Goal: Transaction & Acquisition: Book appointment/travel/reservation

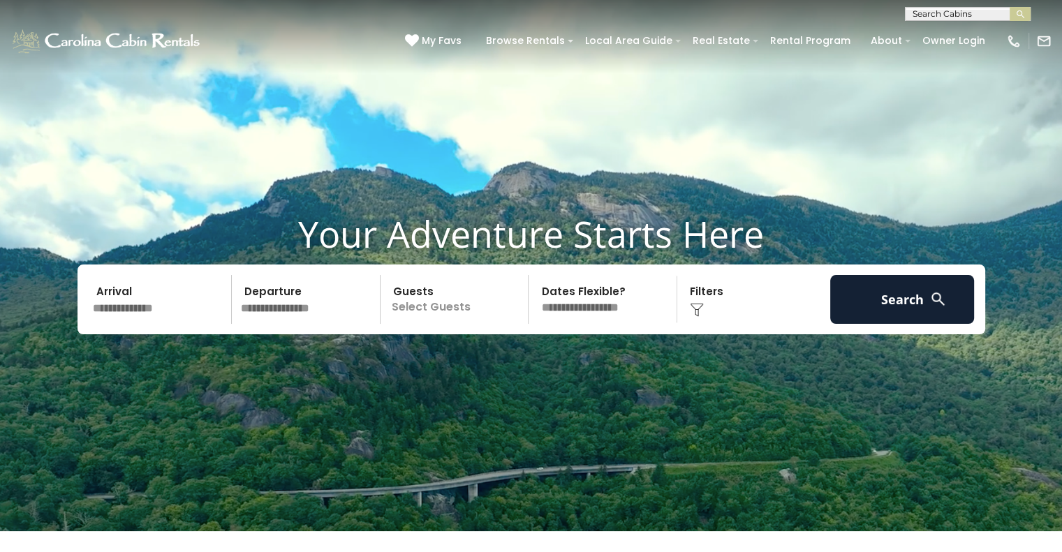
click at [929, 13] on input "text" at bounding box center [966, 17] width 122 height 14
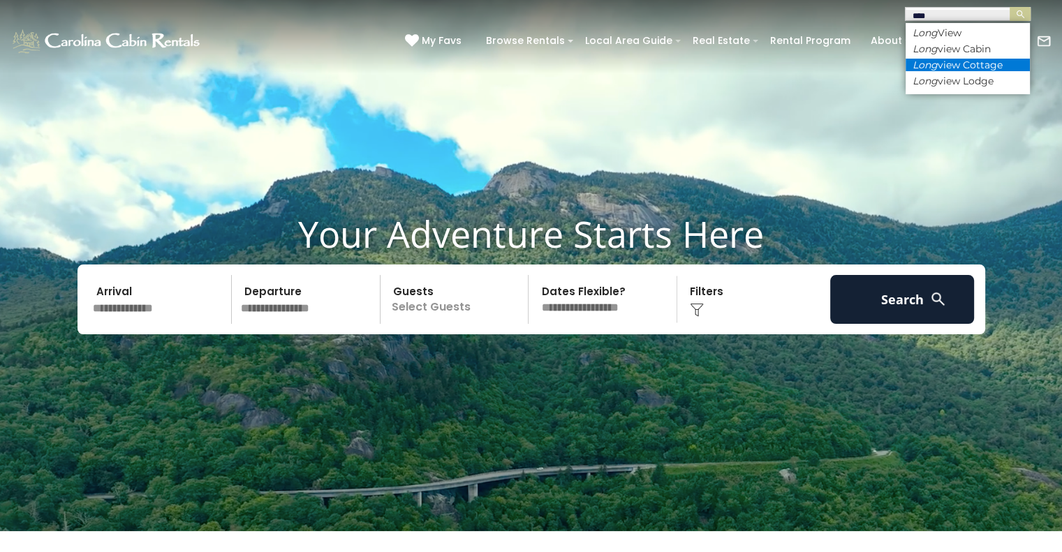
type input "****"
click at [954, 64] on li "Long view Cottage" at bounding box center [967, 65] width 124 height 13
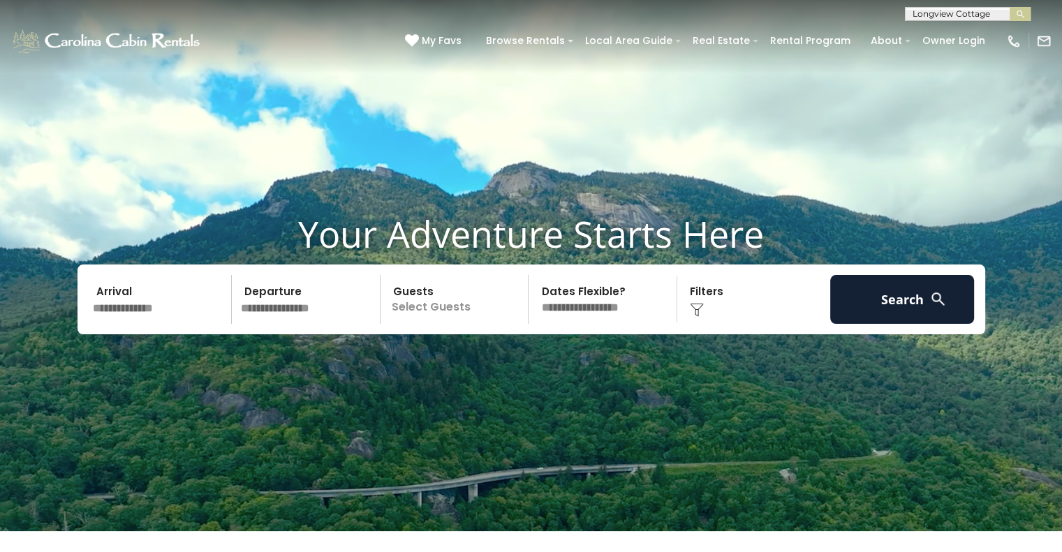
click at [1010, 7] on button "submit" at bounding box center [1020, 14] width 21 height 14
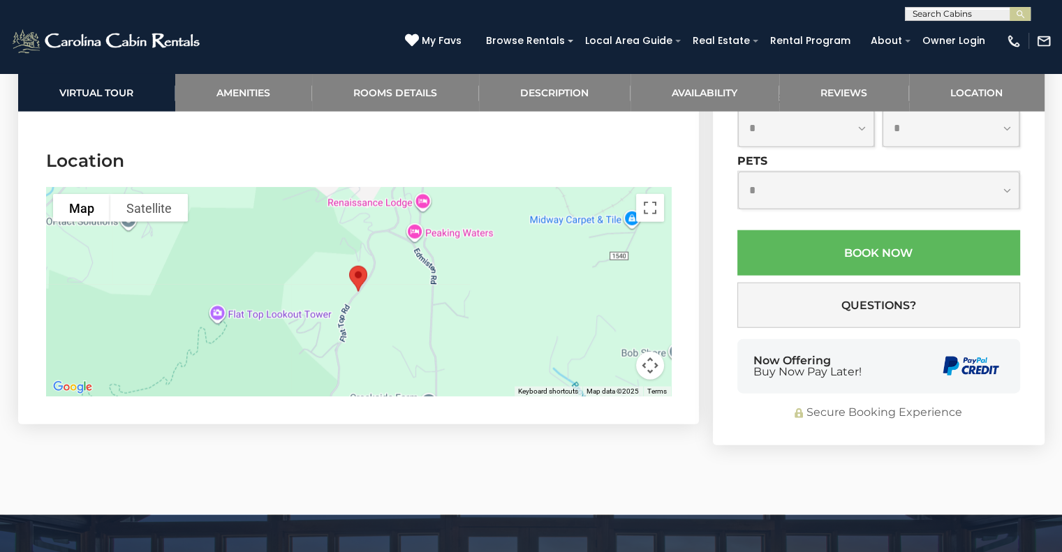
scroll to position [3144, 0]
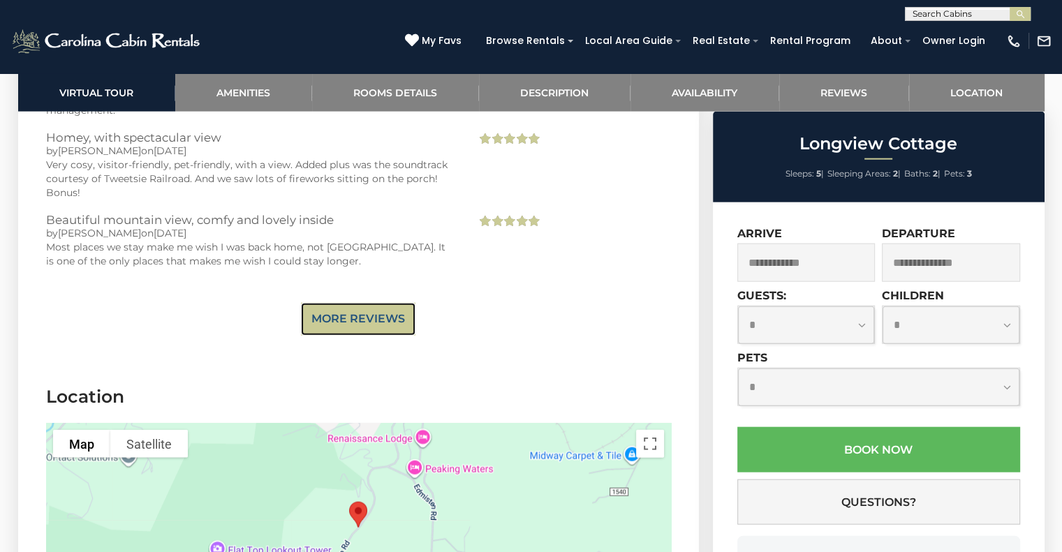
click at [321, 304] on link "More Reviews" at bounding box center [358, 319] width 114 height 33
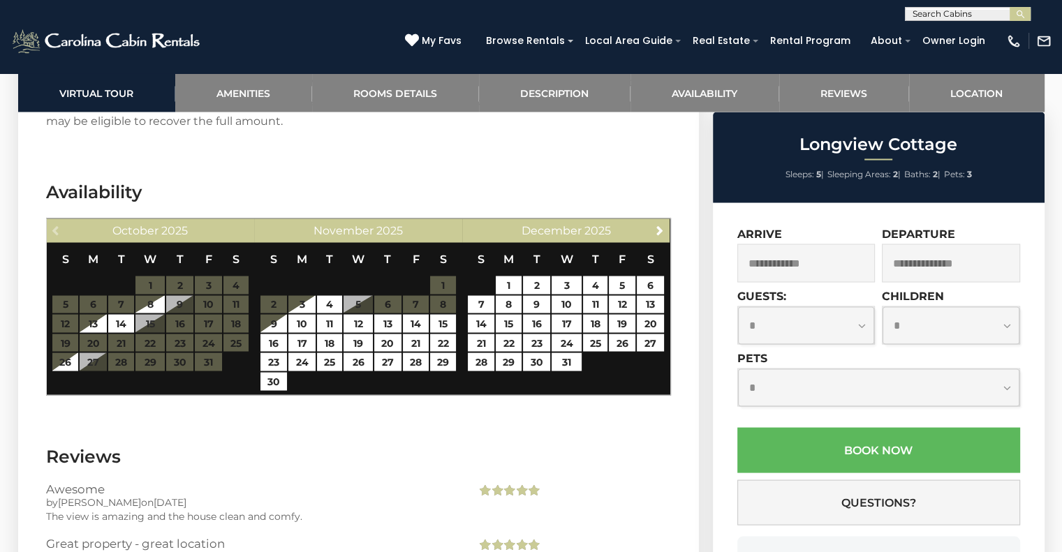
scroll to position [2653, 0]
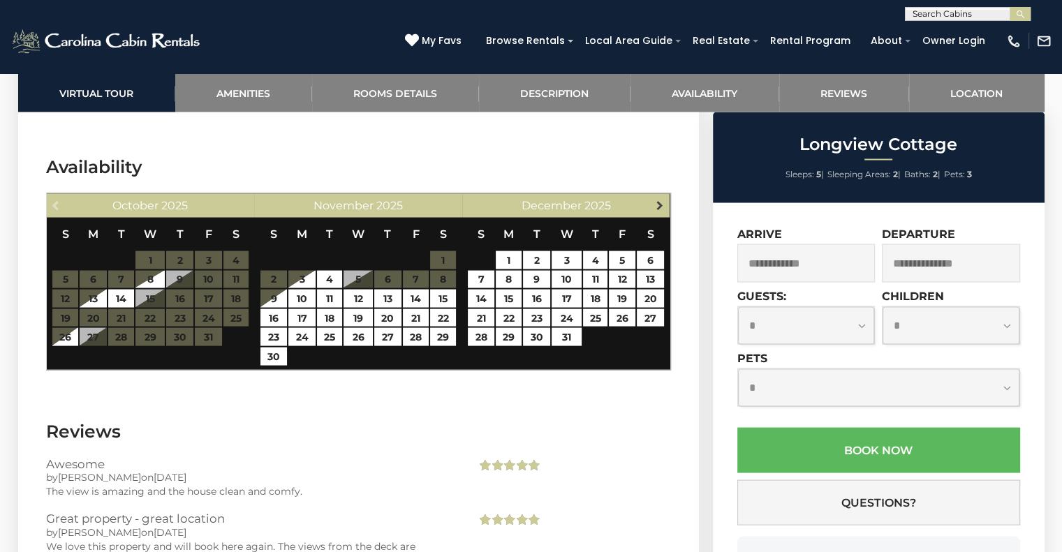
click at [659, 200] on span "Next" at bounding box center [659, 204] width 11 height 11
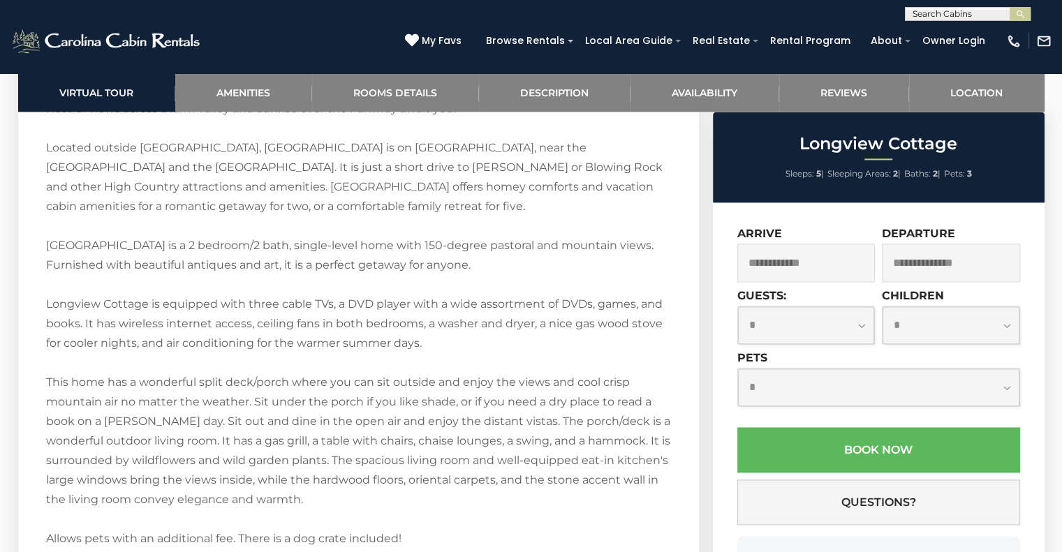
scroll to position [1955, 0]
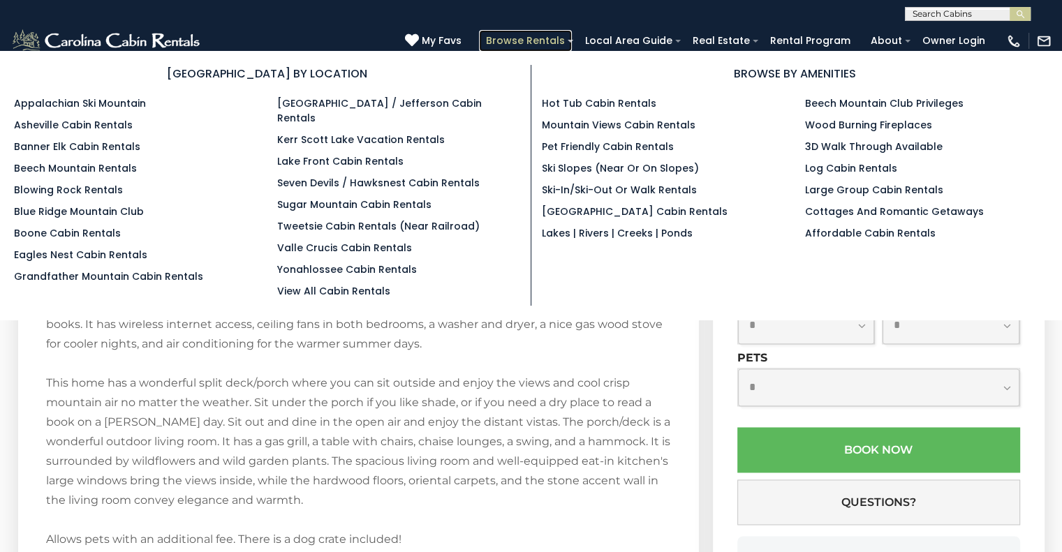
click at [567, 42] on link "Browse Rentals" at bounding box center [525, 41] width 93 height 22
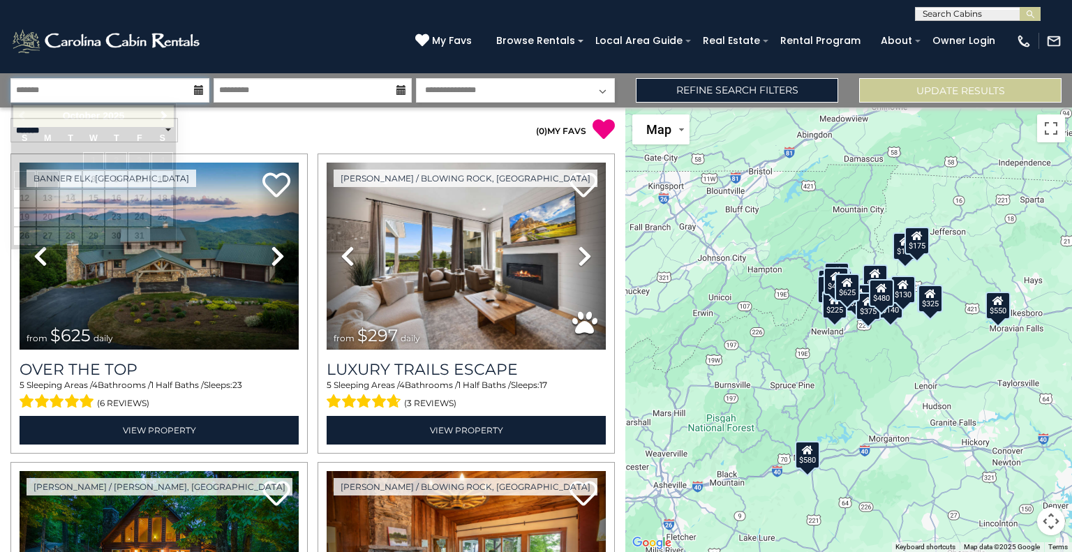
click at [149, 82] on input "text" at bounding box center [109, 90] width 199 height 24
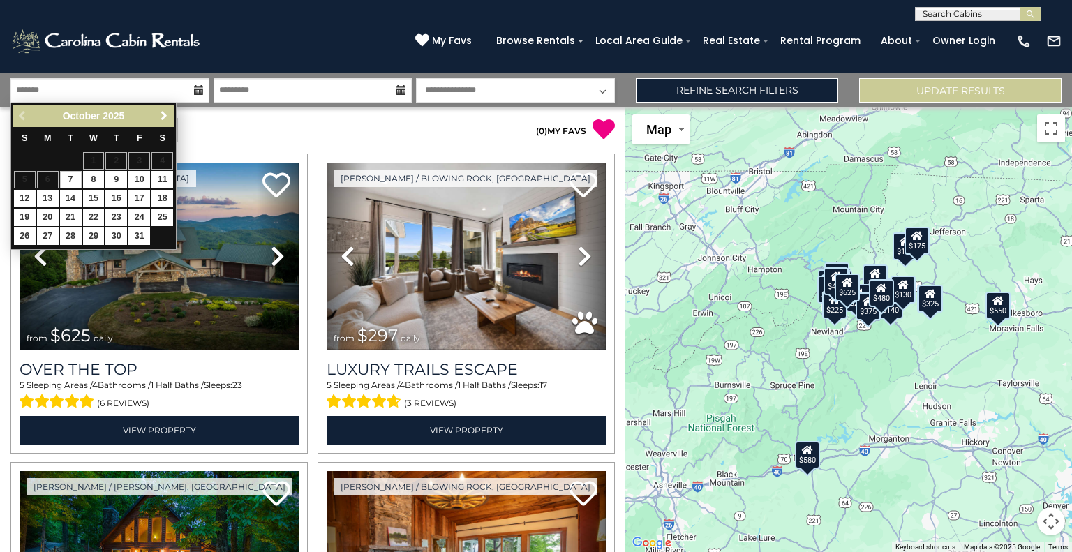
click at [165, 112] on span "Next" at bounding box center [163, 115] width 11 height 11
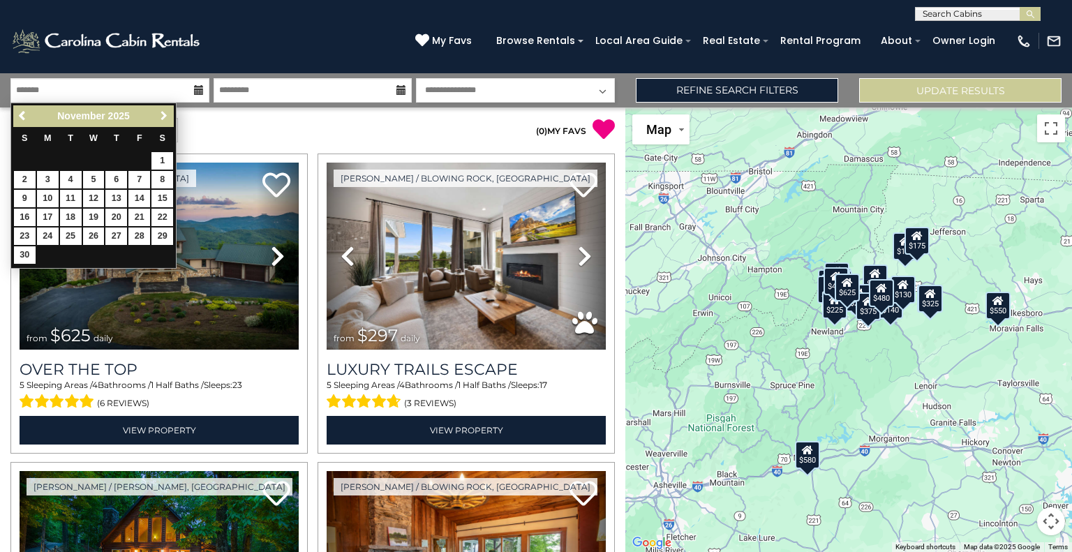
click at [165, 112] on span "Next" at bounding box center [163, 115] width 11 height 11
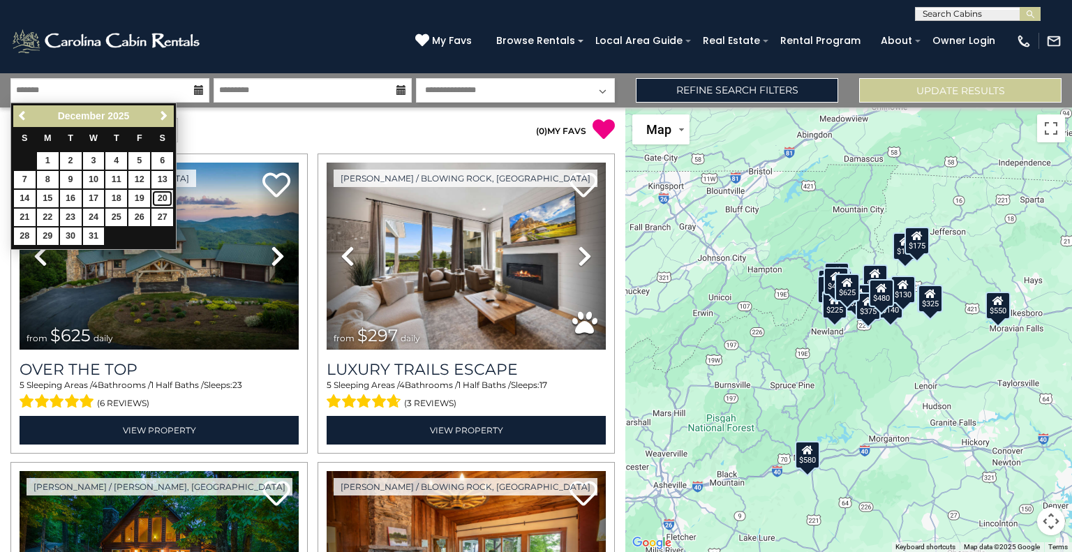
click at [163, 198] on link "20" at bounding box center [162, 198] width 22 height 17
type input "********"
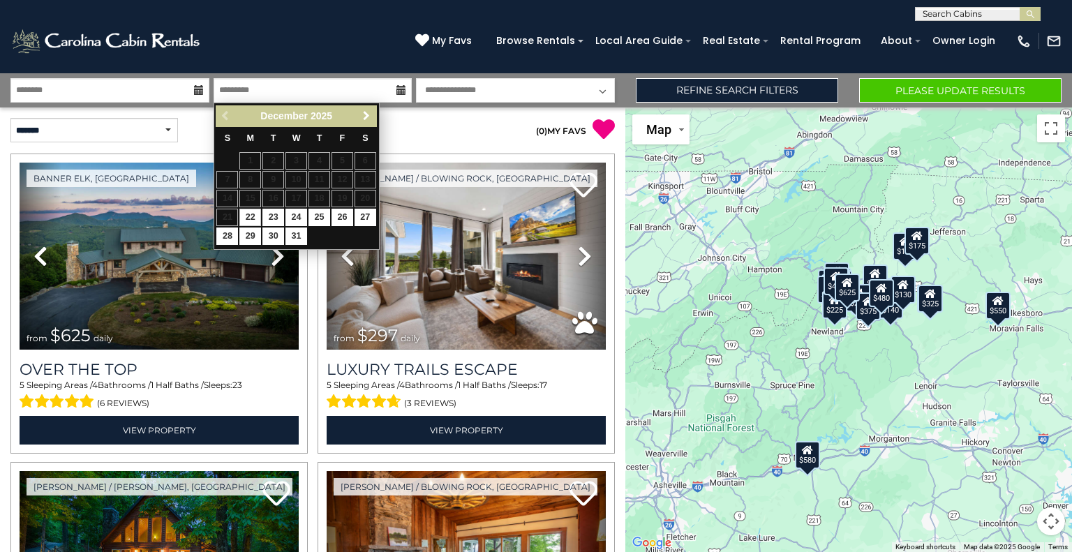
click at [369, 116] on span "Next" at bounding box center [366, 115] width 11 height 11
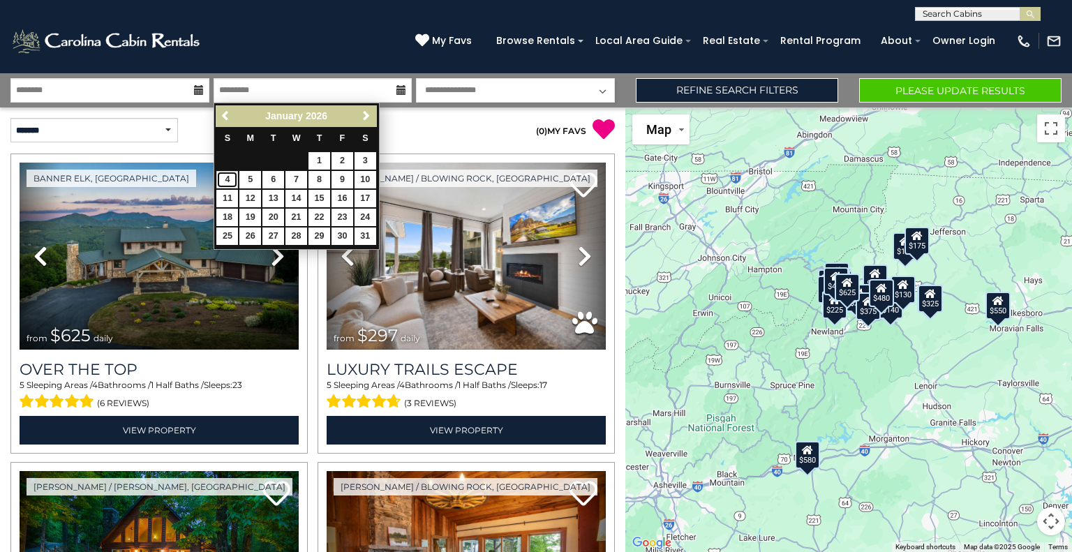
click at [229, 181] on link "4" at bounding box center [227, 179] width 22 height 17
type input "******"
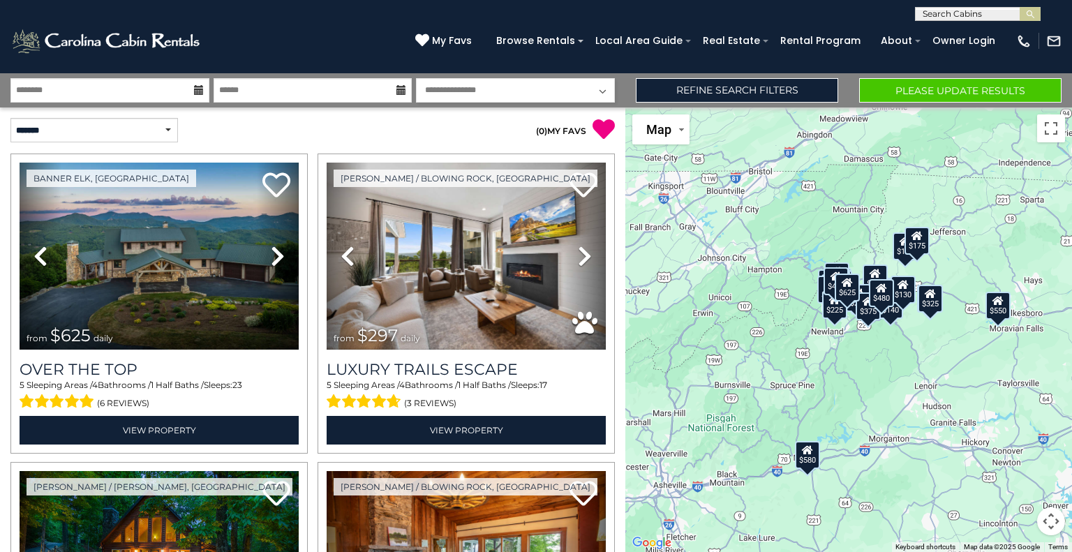
click at [195, 87] on icon at bounding box center [199, 90] width 10 height 10
click at [195, 89] on icon at bounding box center [199, 90] width 10 height 10
click at [114, 103] on div "**********" at bounding box center [536, 90] width 1072 height 34
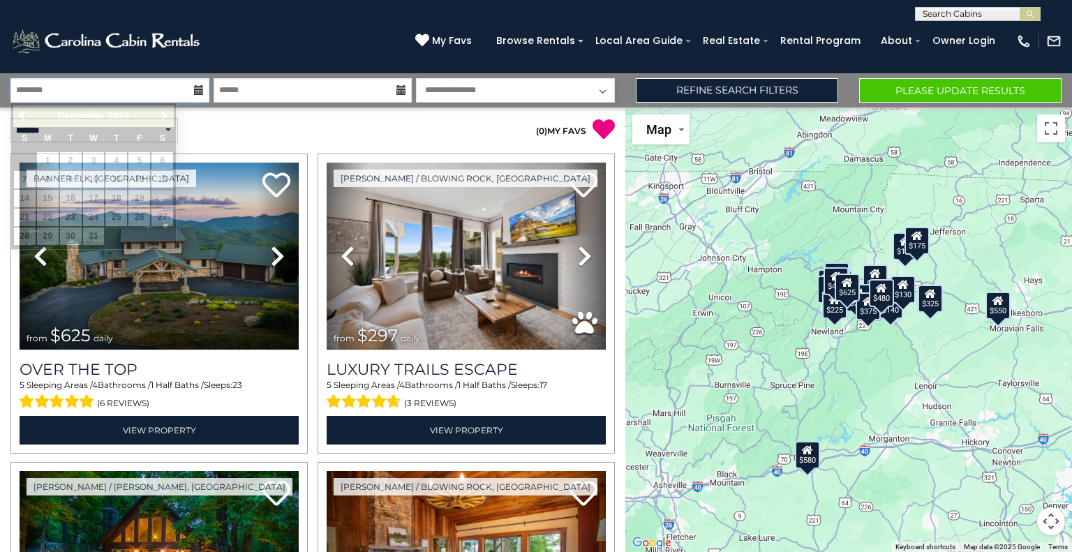
click at [111, 96] on input "********" at bounding box center [109, 90] width 199 height 24
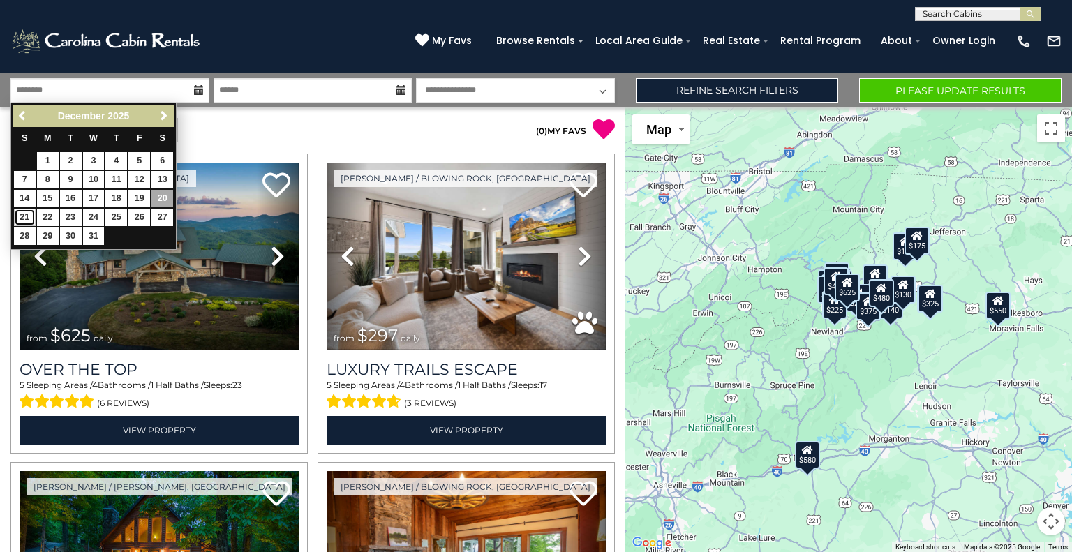
click at [27, 214] on link "21" at bounding box center [25, 217] width 22 height 17
type input "********"
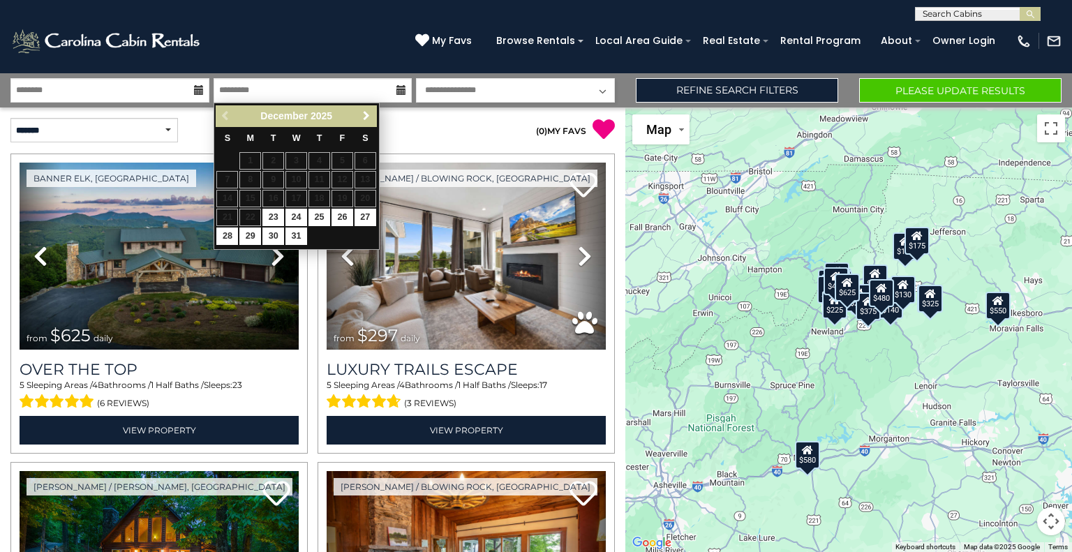
click at [371, 111] on span "Next" at bounding box center [366, 115] width 11 height 11
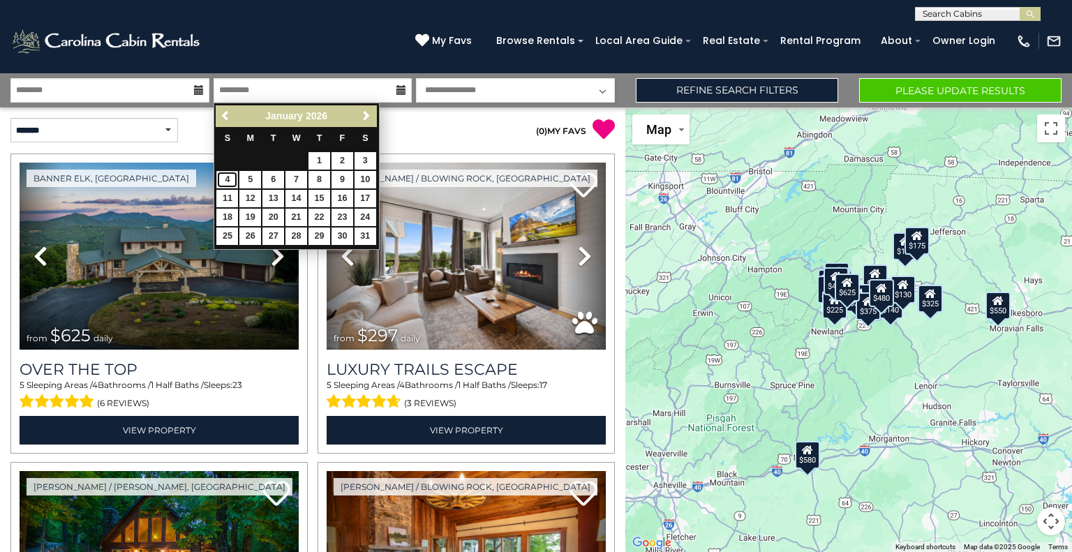
click at [226, 181] on link "4" at bounding box center [227, 179] width 22 height 17
type input "******"
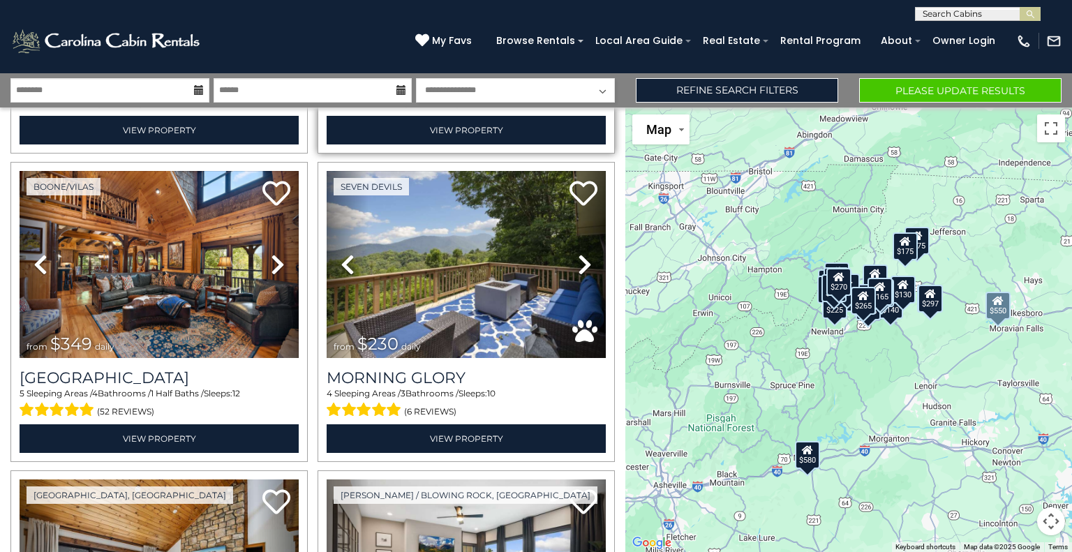
scroll to position [2164, 0]
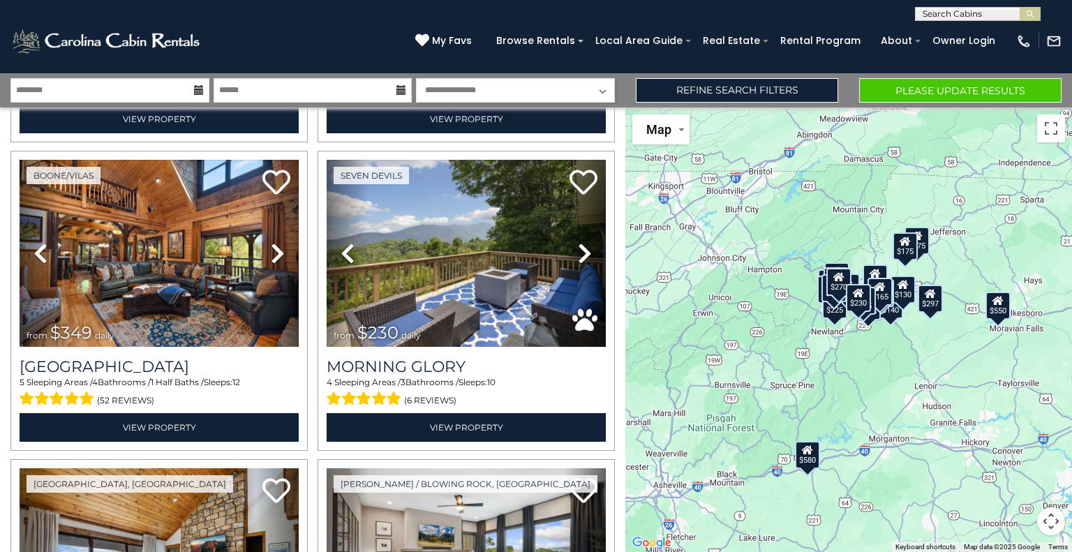
click at [1048, 518] on button "Map camera controls" at bounding box center [1051, 522] width 28 height 28
click at [984, 451] on button "Move up" at bounding box center [982, 452] width 28 height 28
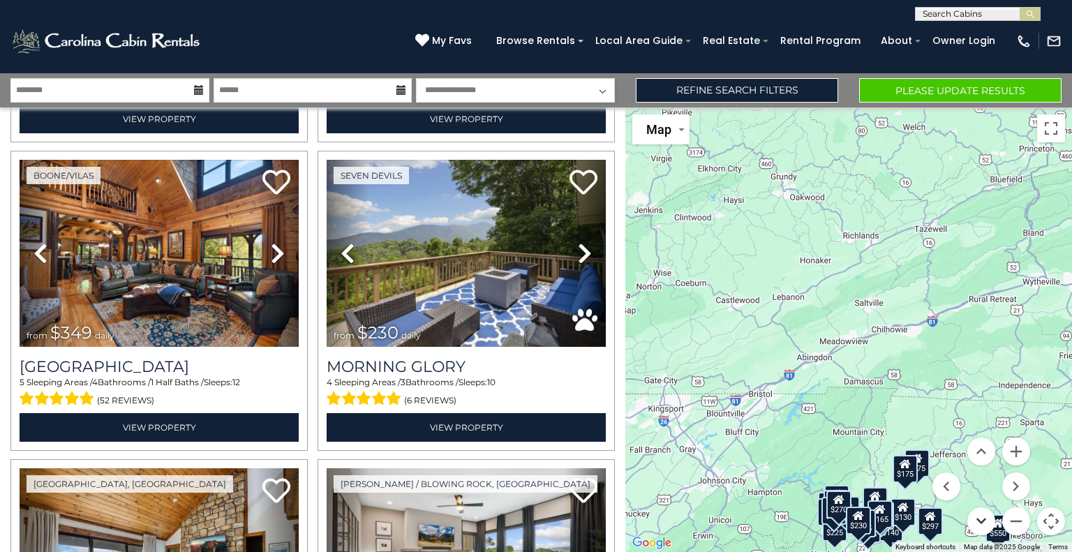
click at [982, 522] on button "Move down" at bounding box center [982, 522] width 28 height 28
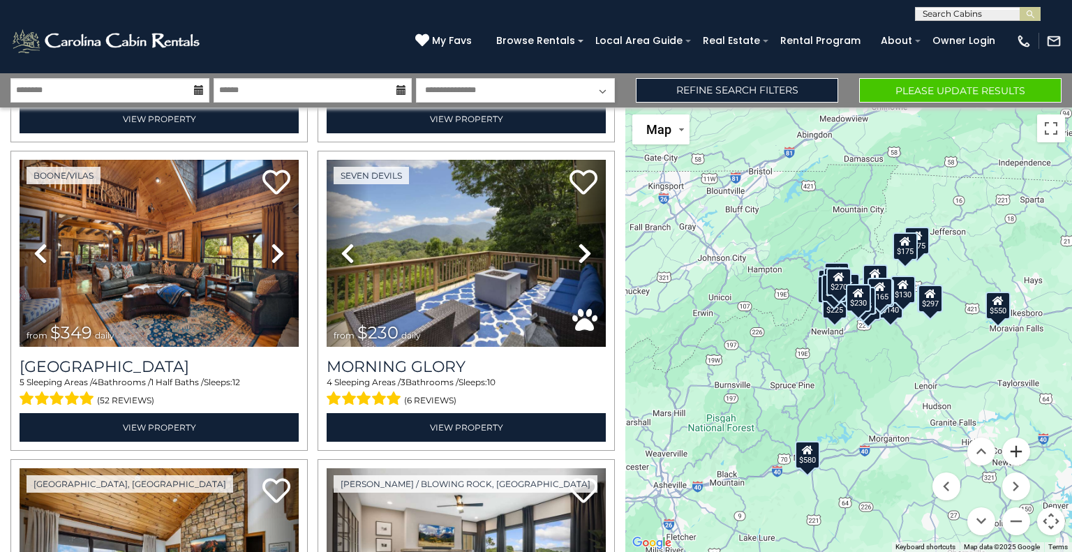
click at [1017, 454] on button "Zoom in" at bounding box center [1017, 452] width 28 height 28
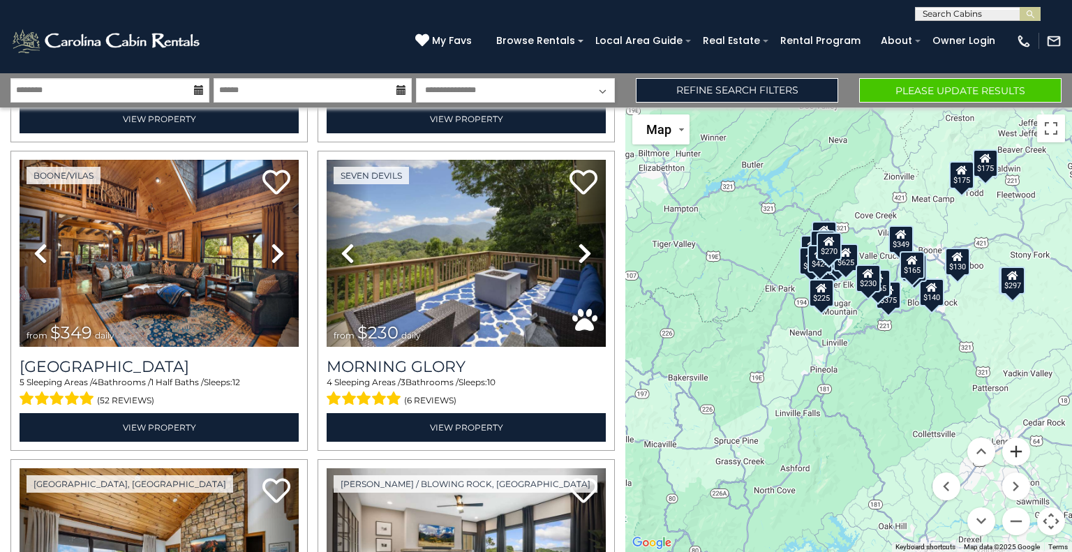
click at [1017, 454] on button "Zoom in" at bounding box center [1017, 452] width 28 height 28
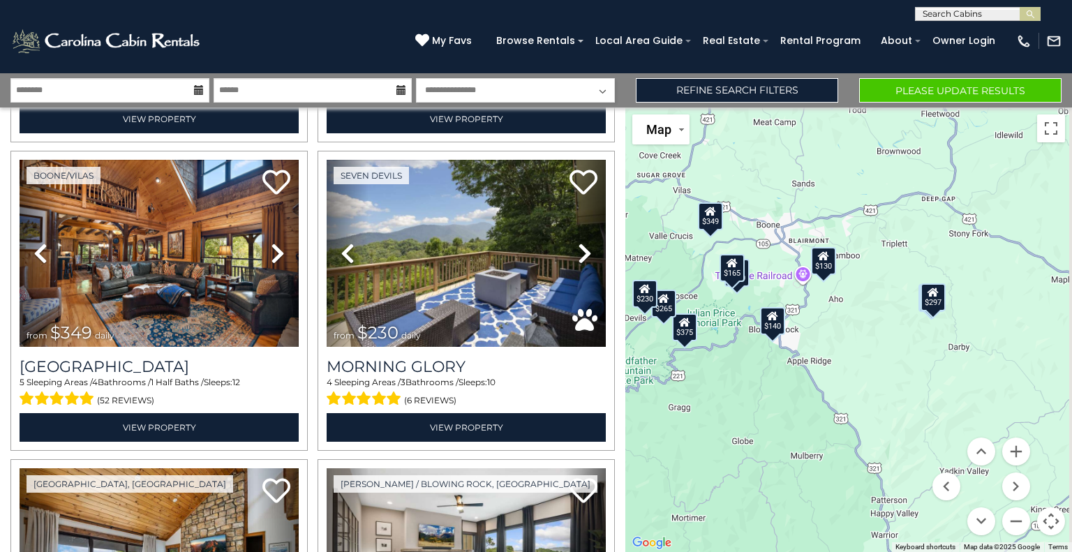
drag, startPoint x: 944, startPoint y: 360, endPoint x: 667, endPoint y: 420, distance: 282.9
click at [667, 420] on div "$625 $297 $175 $165 $300 $580 $290 $424 $395 $270 $185 $265 $230 $550 $349 $230…" at bounding box center [849, 330] width 447 height 445
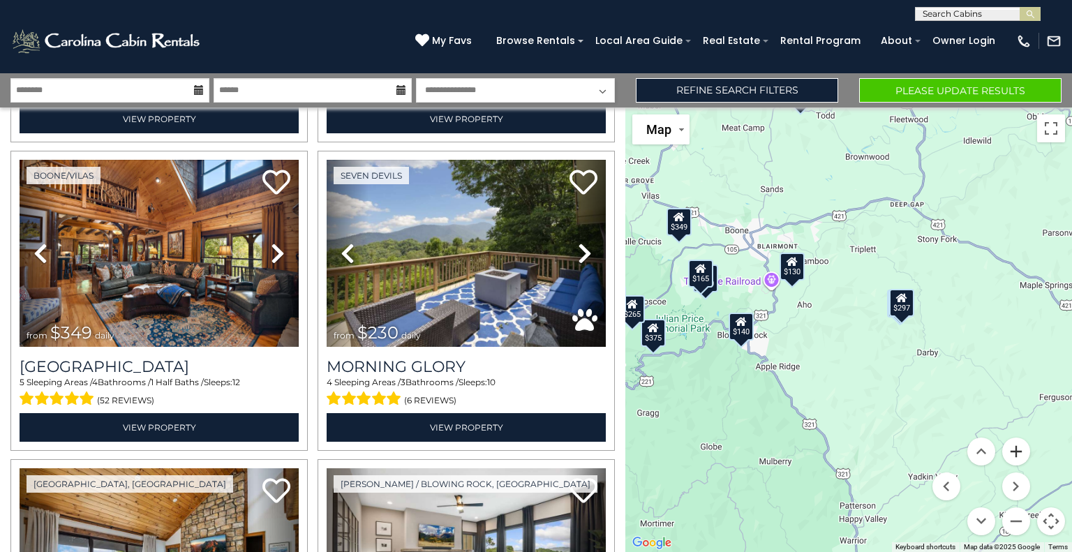
click at [1016, 456] on button "Zoom in" at bounding box center [1017, 452] width 28 height 28
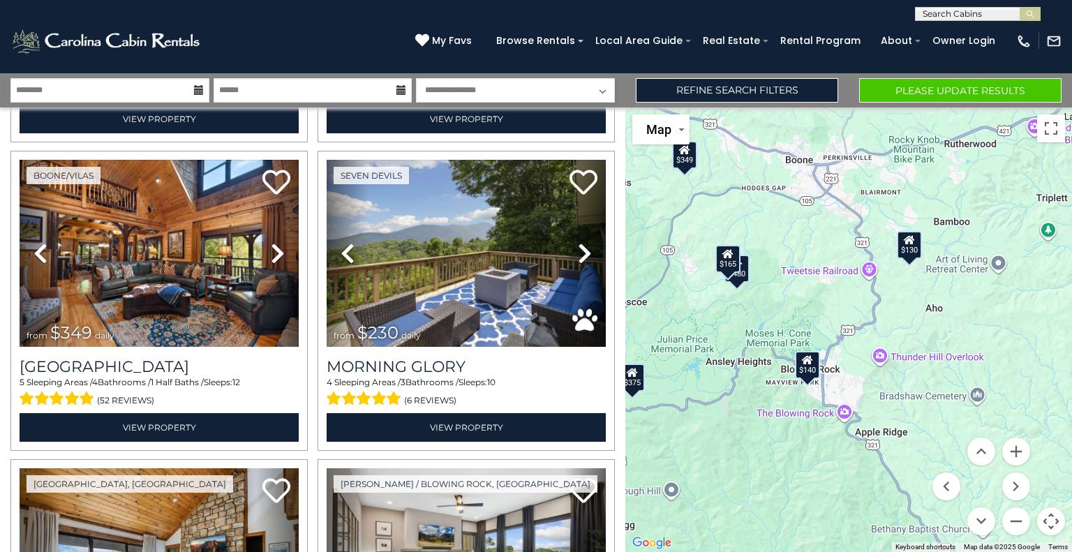
drag, startPoint x: 768, startPoint y: 392, endPoint x: 944, endPoint y: 423, distance: 178.6
click at [944, 423] on div "$625 $297 $175 $165 $300 $580 $290 $424 $395 $270 $185 $265 $230 $550 $349 $230…" at bounding box center [849, 330] width 447 height 445
click at [1016, 457] on button "Zoom in" at bounding box center [1017, 452] width 28 height 28
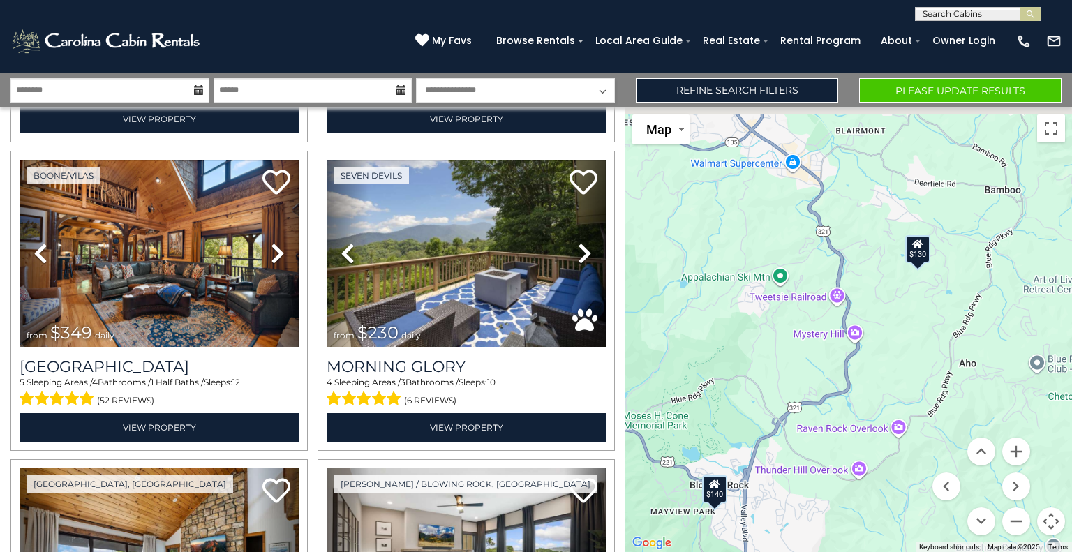
drag, startPoint x: 843, startPoint y: 312, endPoint x: 771, endPoint y: 418, distance: 128.2
click at [771, 418] on div "$625 $297 $175 $165 $300 $580 $290 $424 $395 $270 $185 $265 $230 $550 $349 $230…" at bounding box center [849, 330] width 447 height 445
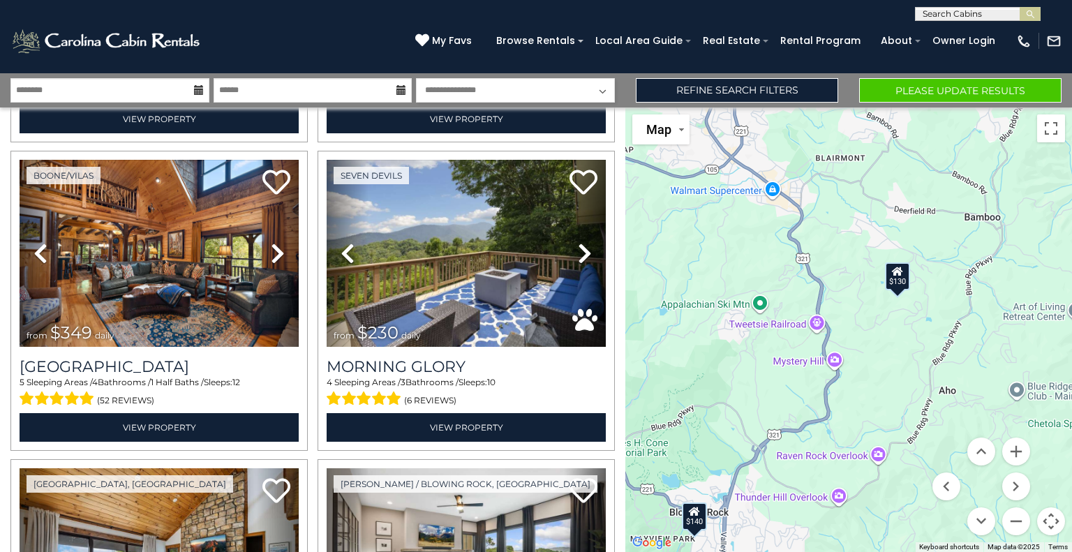
click at [894, 276] on div "$130" at bounding box center [897, 276] width 25 height 28
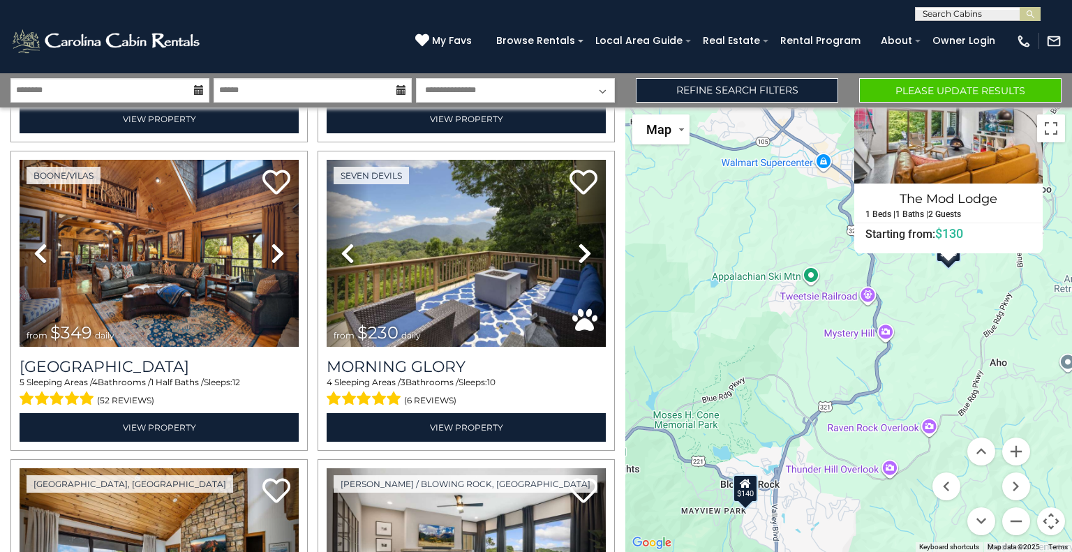
drag, startPoint x: 737, startPoint y: 457, endPoint x: 829, endPoint y: 283, distance: 196.8
click at [827, 287] on div "$625 $297 $175 $165 $300 $580 $290 $424 $395 $270 $185 $265 $230 $550 $349 $230…" at bounding box center [849, 330] width 447 height 445
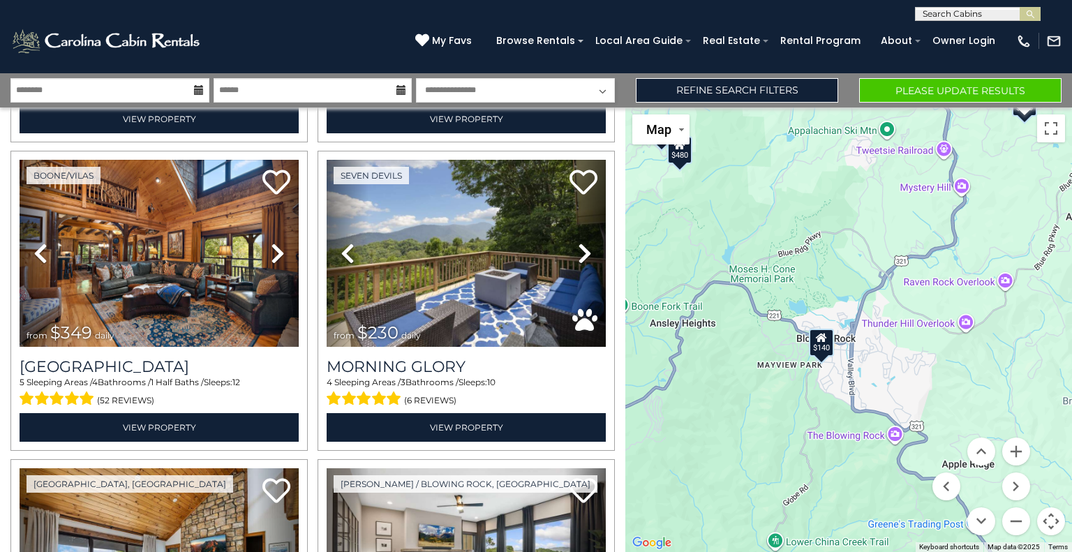
click at [827, 343] on div "$140" at bounding box center [821, 343] width 25 height 28
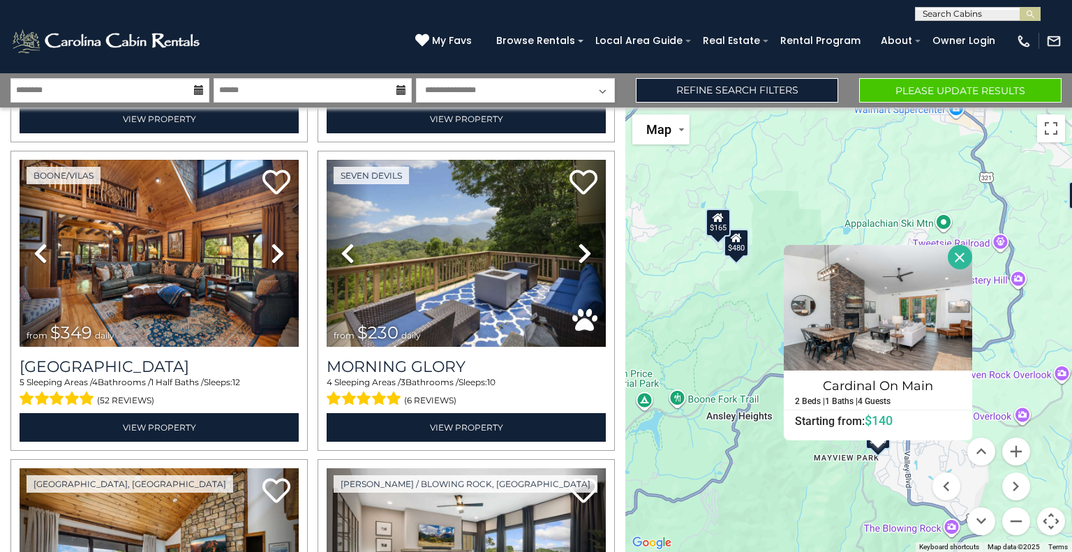
drag, startPoint x: 743, startPoint y: 410, endPoint x: 769, endPoint y: 389, distance: 33.8
click at [799, 501] on div "$625 $297 $175 $165 $300 $580 $290 $424 $395 $270 $185 $265 $230 $550 $349 $230…" at bounding box center [849, 330] width 447 height 445
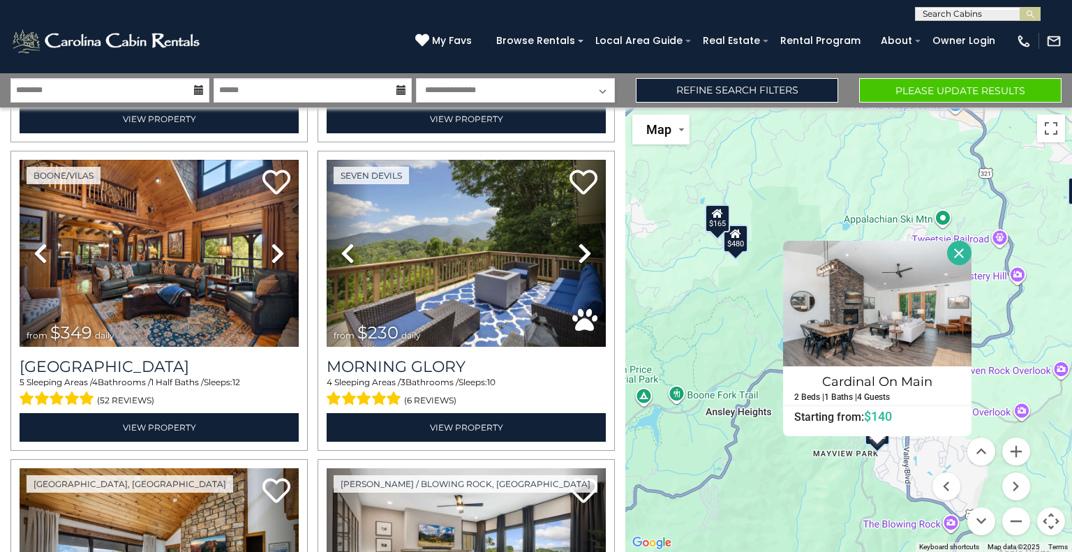
click at [739, 242] on div "$480" at bounding box center [735, 239] width 25 height 28
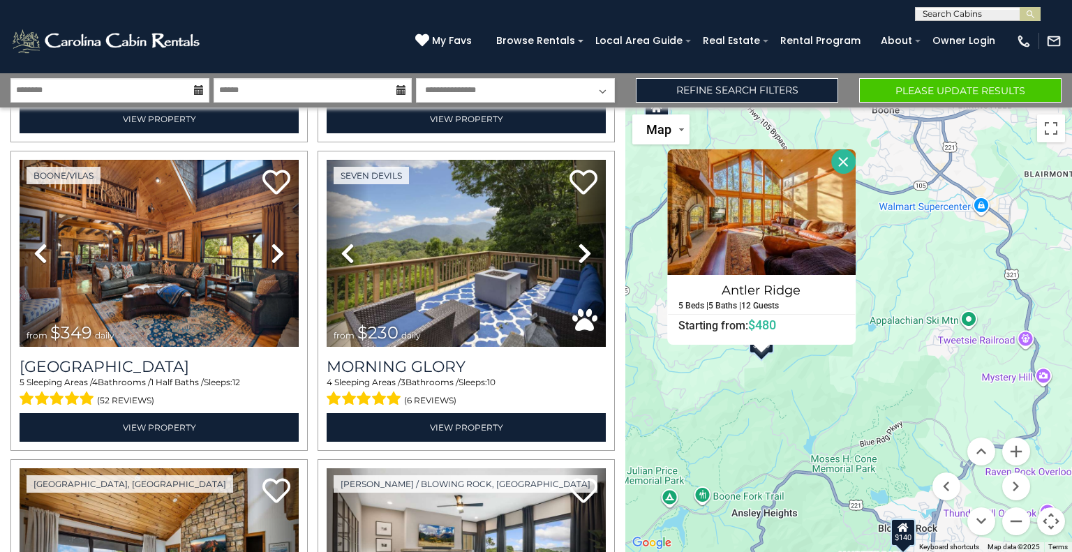
click at [740, 383] on div "$625 $297 $175 $165 $300 $580 $290 $424 $395 $270 $185 $265 $230 $550 $349 $230…" at bounding box center [849, 330] width 447 height 445
click at [804, 374] on div "$625 $297 $175 $165 $300 $580 $290 $424 $395 $270 $185 $265 $230 $550 $349 $230…" at bounding box center [849, 330] width 447 height 445
click at [843, 159] on button "Close" at bounding box center [843, 161] width 24 height 24
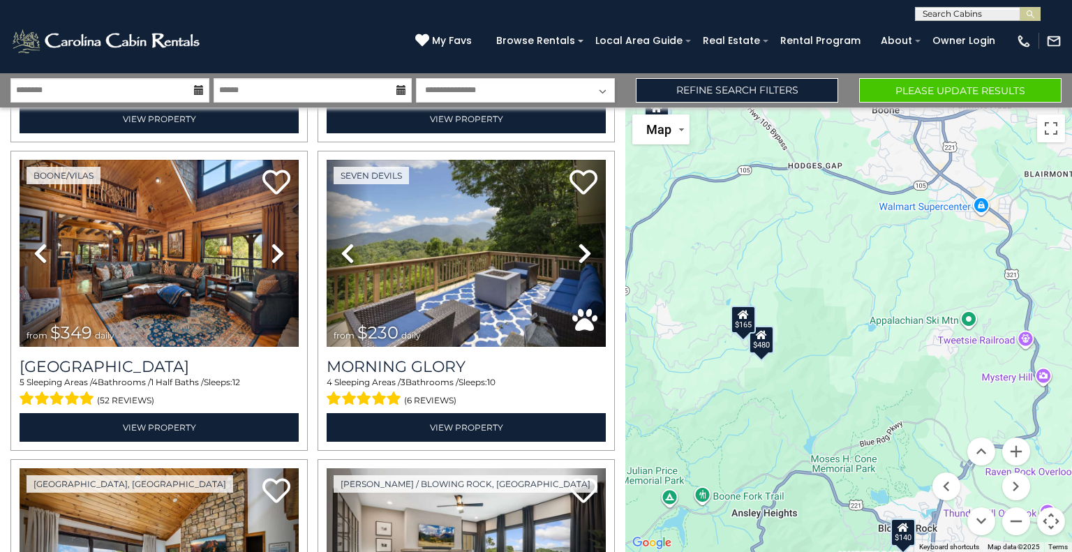
click at [746, 325] on div "$165" at bounding box center [743, 320] width 25 height 28
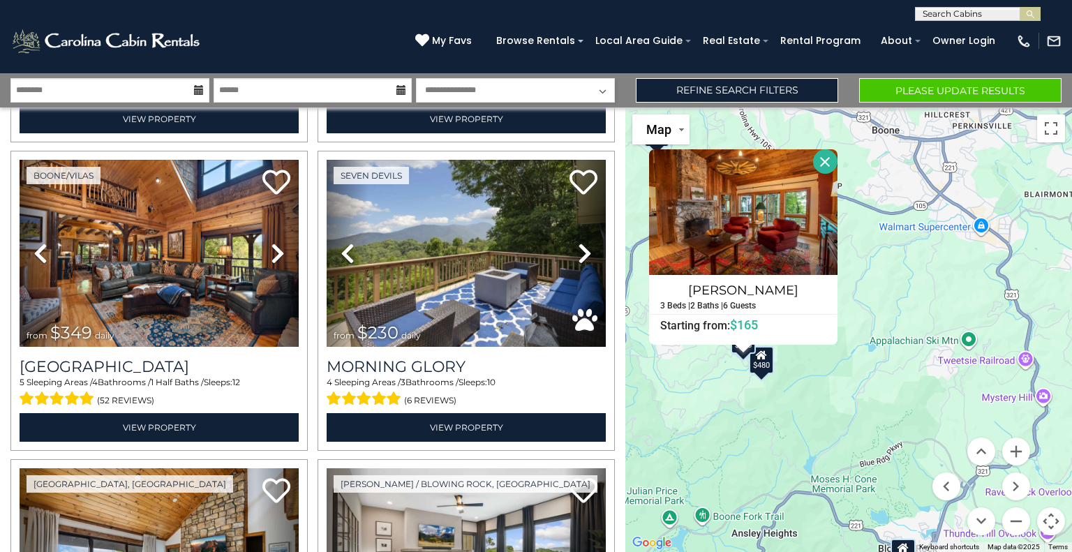
click at [827, 156] on button "Close" at bounding box center [825, 161] width 24 height 24
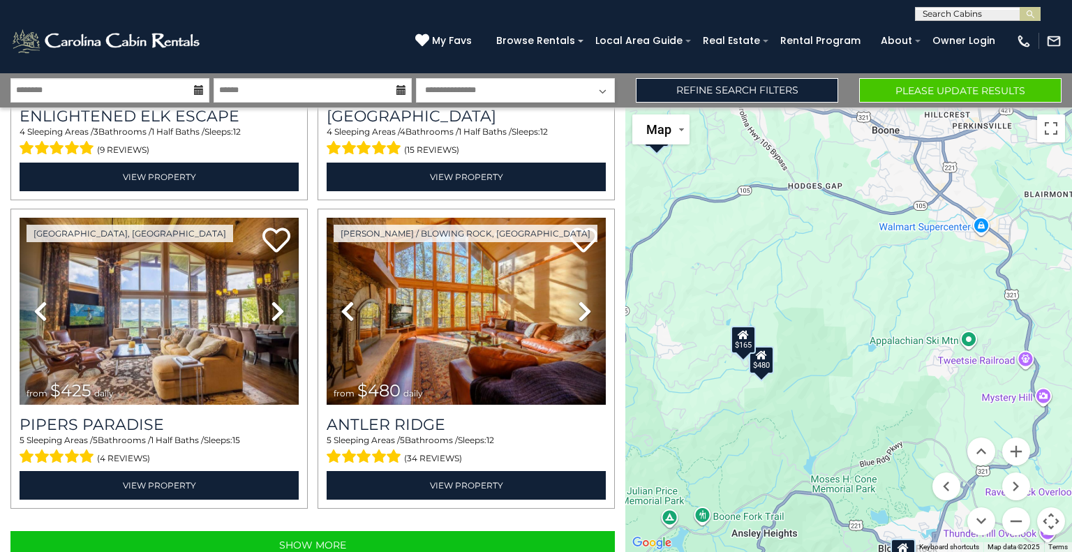
scroll to position [4273, 0]
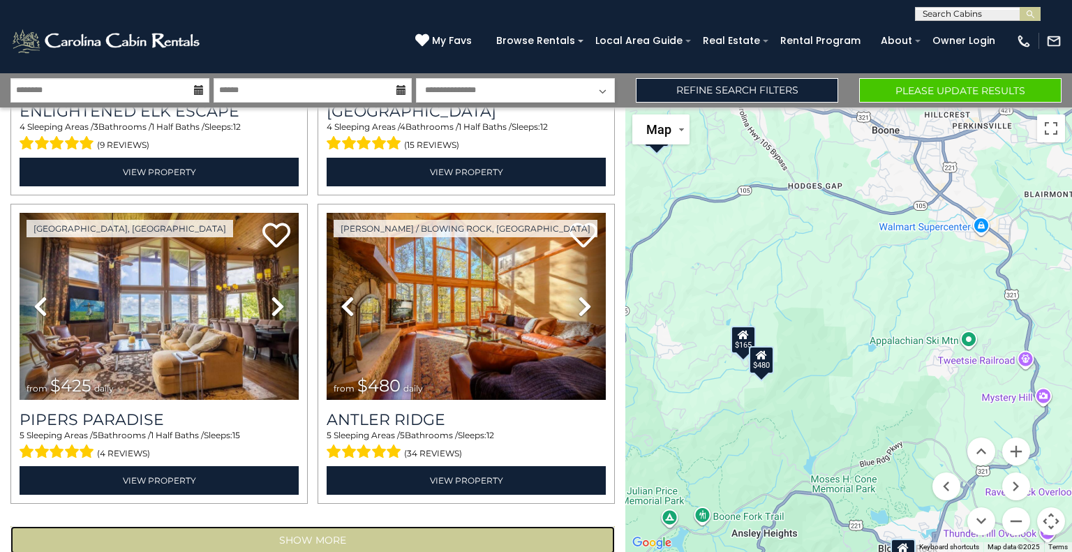
click at [339, 526] on button "Show More" at bounding box center [312, 540] width 605 height 28
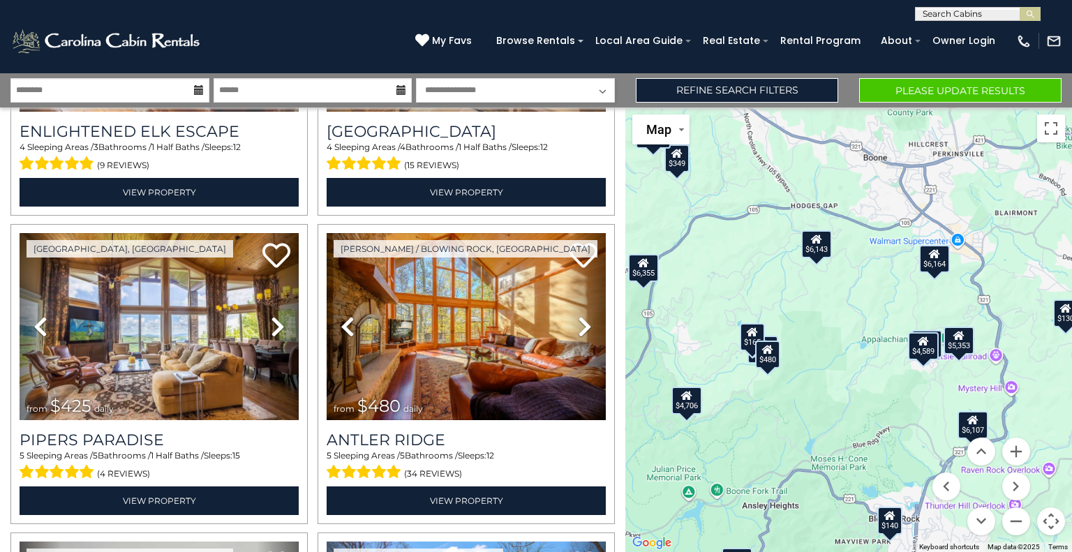
scroll to position [4273, 0]
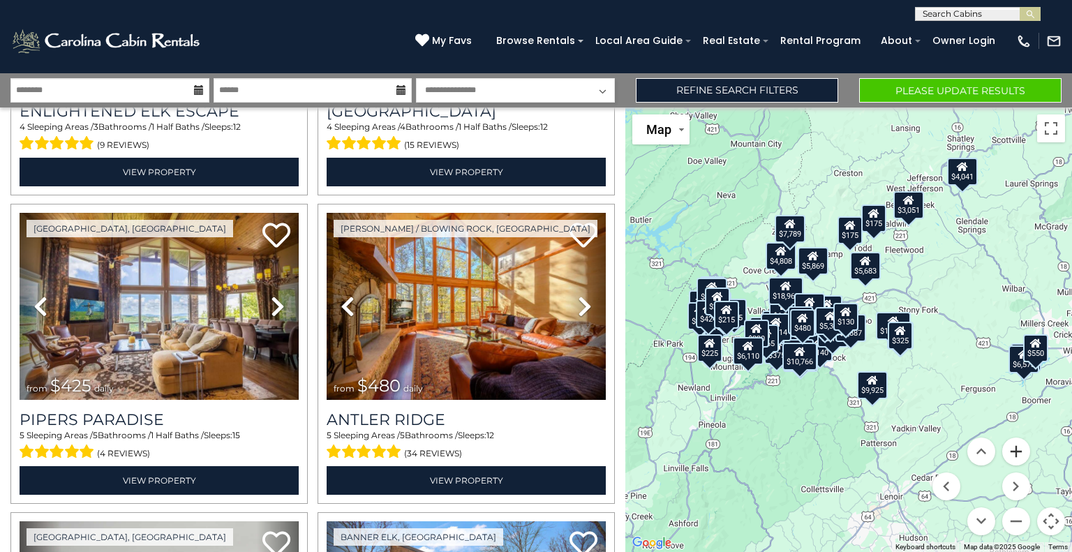
click at [1016, 454] on button "Zoom in" at bounding box center [1017, 452] width 28 height 28
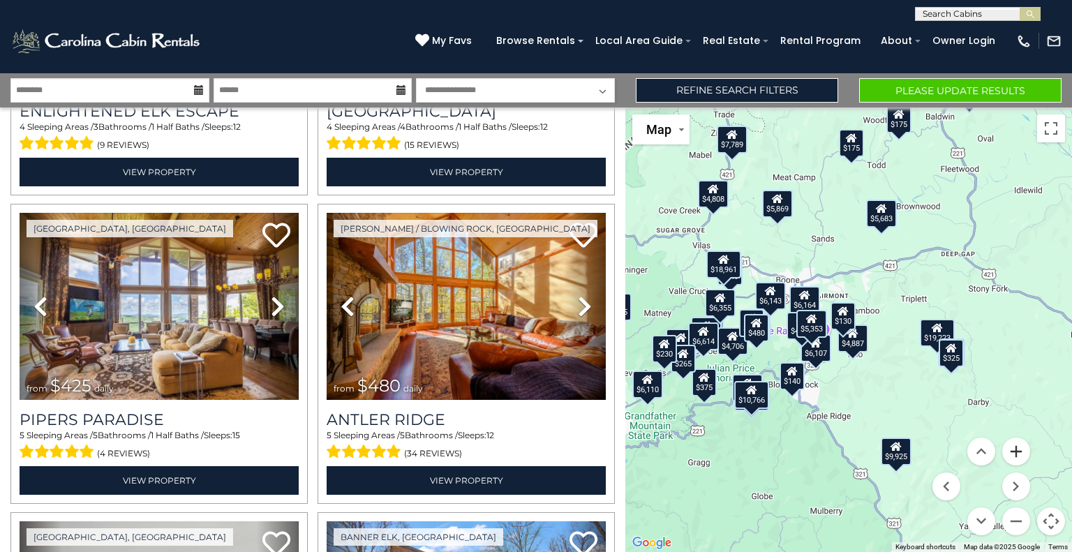
click at [1016, 454] on button "Zoom in" at bounding box center [1017, 452] width 28 height 28
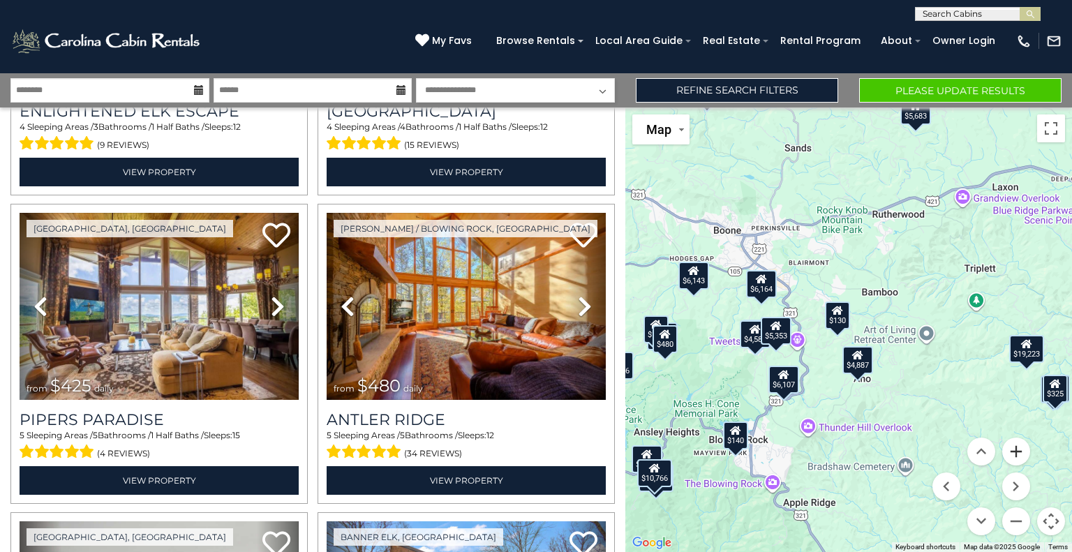
click at [1016, 454] on button "Zoom in" at bounding box center [1017, 452] width 28 height 28
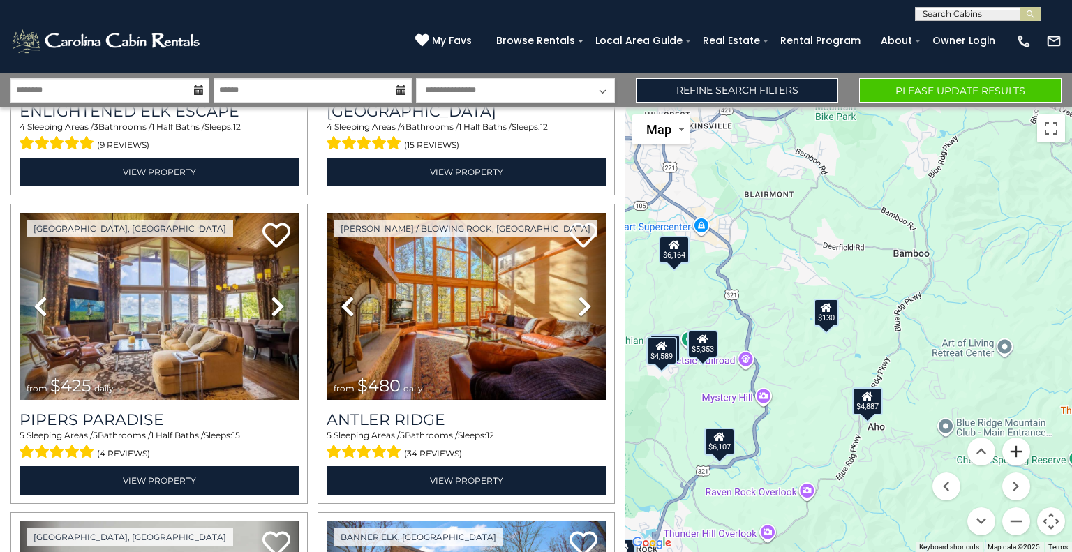
click at [1016, 454] on button "Zoom in" at bounding box center [1017, 452] width 28 height 28
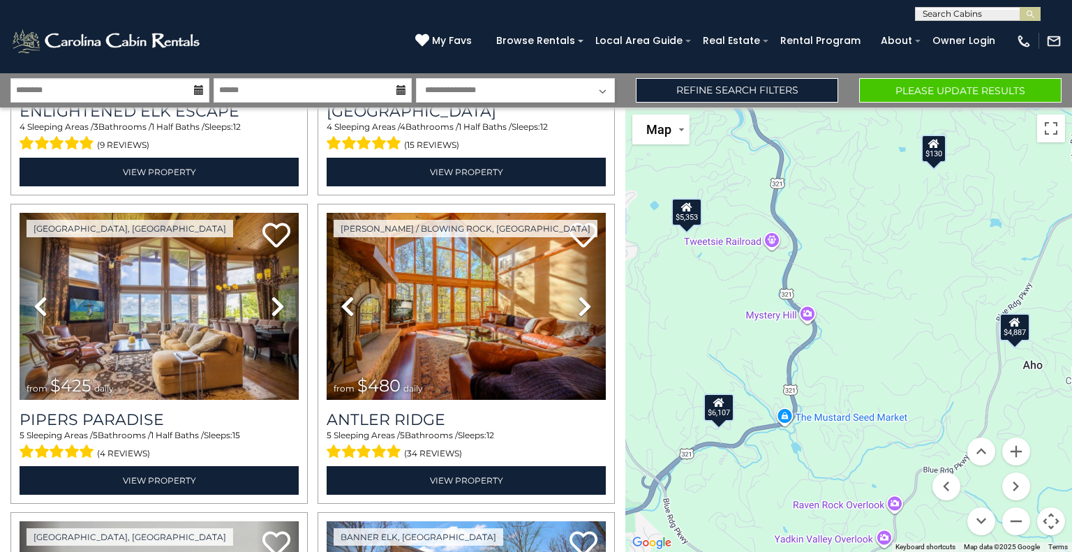
drag, startPoint x: 813, startPoint y: 471, endPoint x: 940, endPoint y: 317, distance: 199.9
click at [940, 317] on div "$625 $297 $175 $165 $300 $580 $290 $424 $395 $270 $185 $265 $230 $550 $349 $230…" at bounding box center [849, 330] width 447 height 445
click at [723, 407] on div "$6,107" at bounding box center [719, 407] width 31 height 28
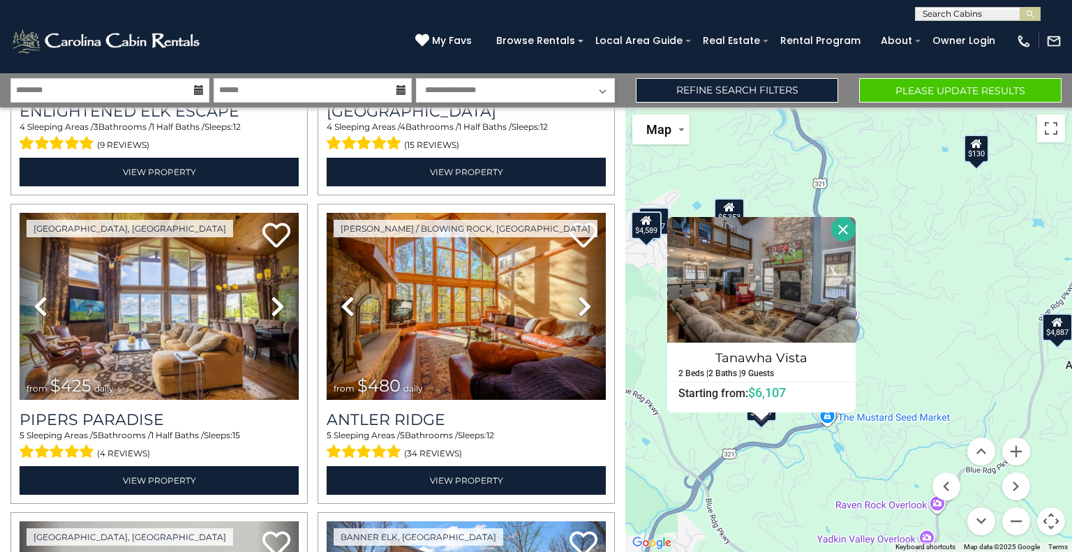
click at [792, 502] on div "$625 $297 $175 $165 $300 $580 $290 $424 $395 $270 $185 $265 $230 $550 $349 $230…" at bounding box center [849, 330] width 447 height 445
click at [846, 230] on button "Close" at bounding box center [843, 229] width 24 height 24
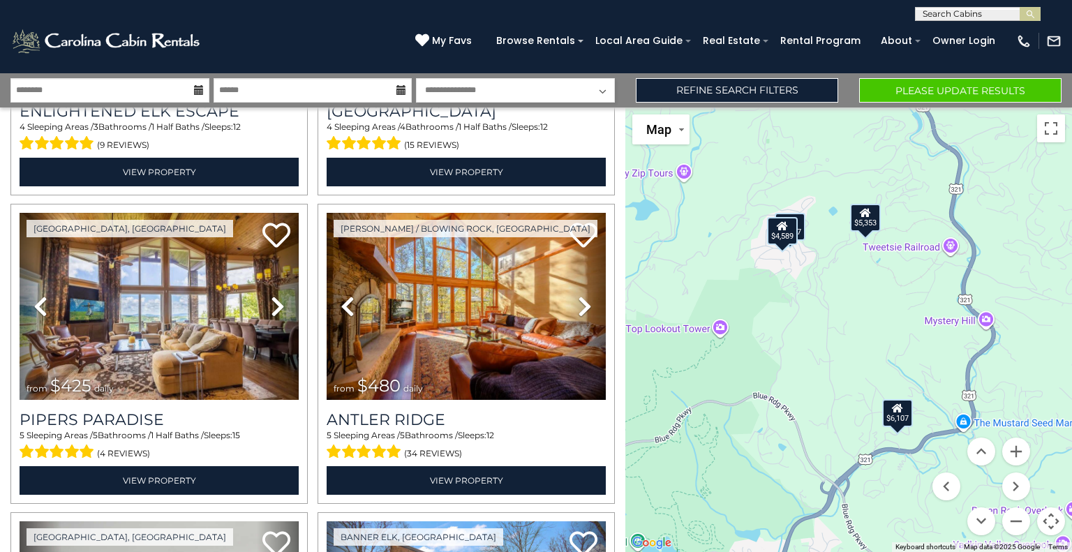
drag, startPoint x: 718, startPoint y: 332, endPoint x: 856, endPoint y: 337, distance: 138.3
click at [856, 337] on div "$625 $297 $175 $165 $300 $580 $290 $424 $395 $270 $185 $265 $230 $550 $349 $230…" at bounding box center [849, 330] width 447 height 445
click at [787, 232] on div "$4,589" at bounding box center [782, 231] width 31 height 28
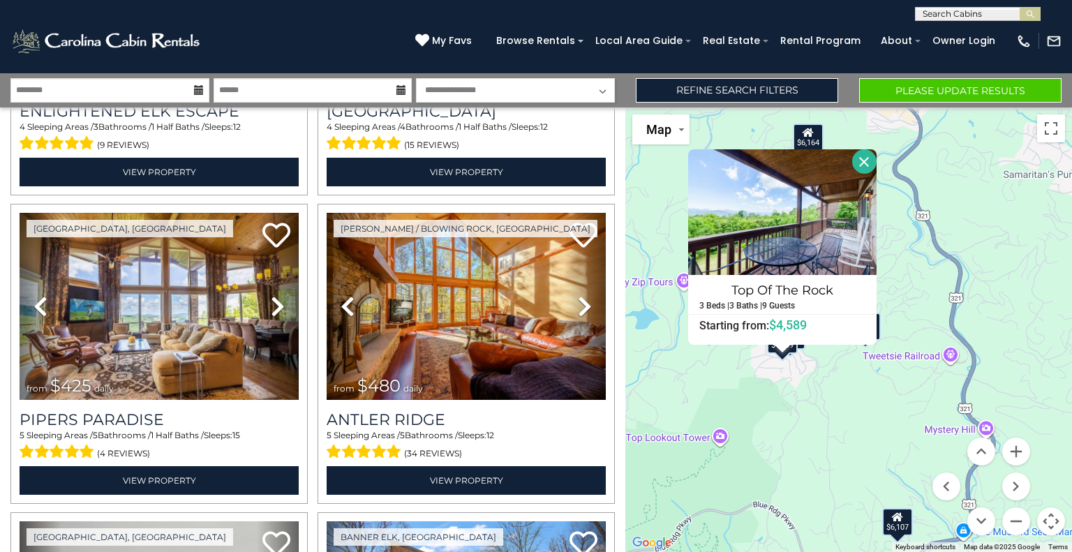
click at [779, 400] on div "$625 $297 $175 $165 $300 $580 $290 $424 $395 $270 $185 $265 $230 $550 $349 $230…" at bounding box center [849, 330] width 447 height 445
click at [862, 161] on button "Close" at bounding box center [864, 161] width 24 height 24
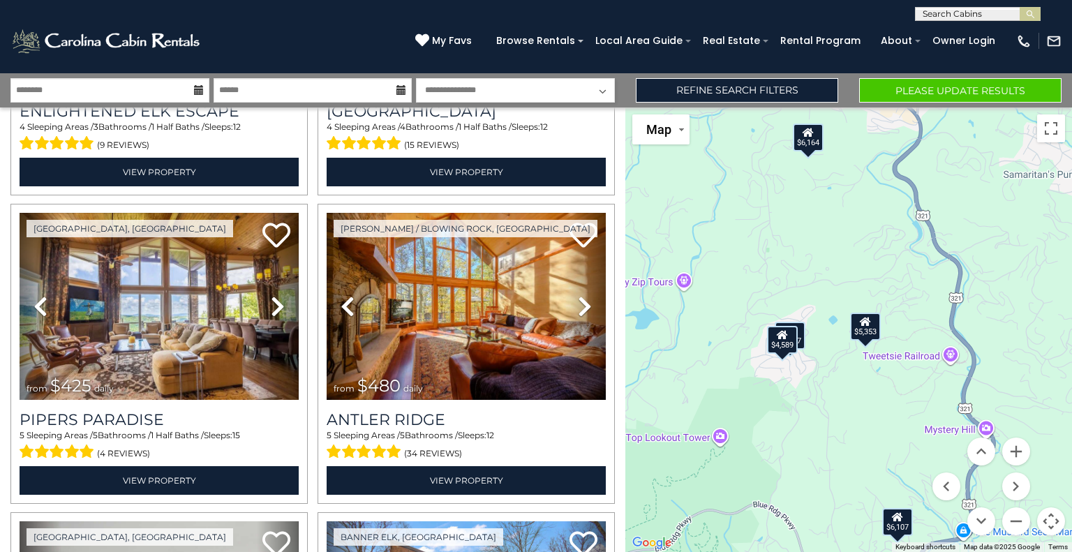
click at [871, 333] on div "$5,353" at bounding box center [865, 326] width 31 height 28
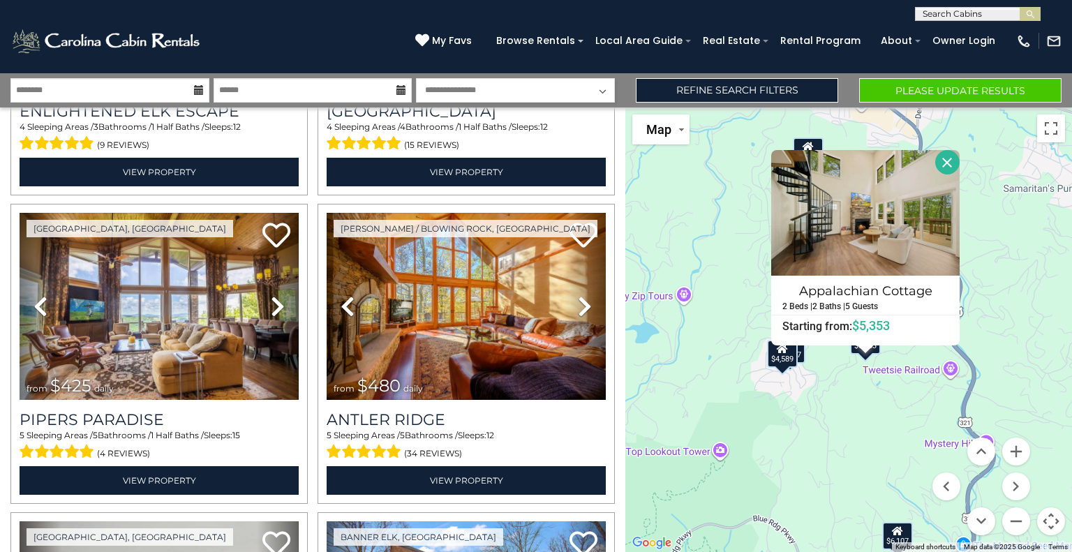
click at [950, 153] on button "Close" at bounding box center [948, 162] width 24 height 24
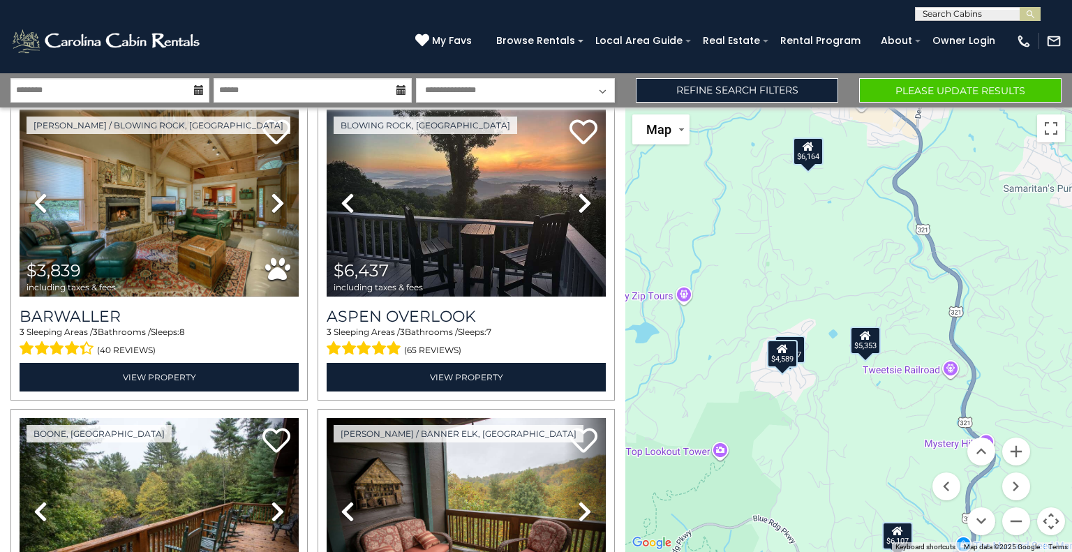
scroll to position [5320, 0]
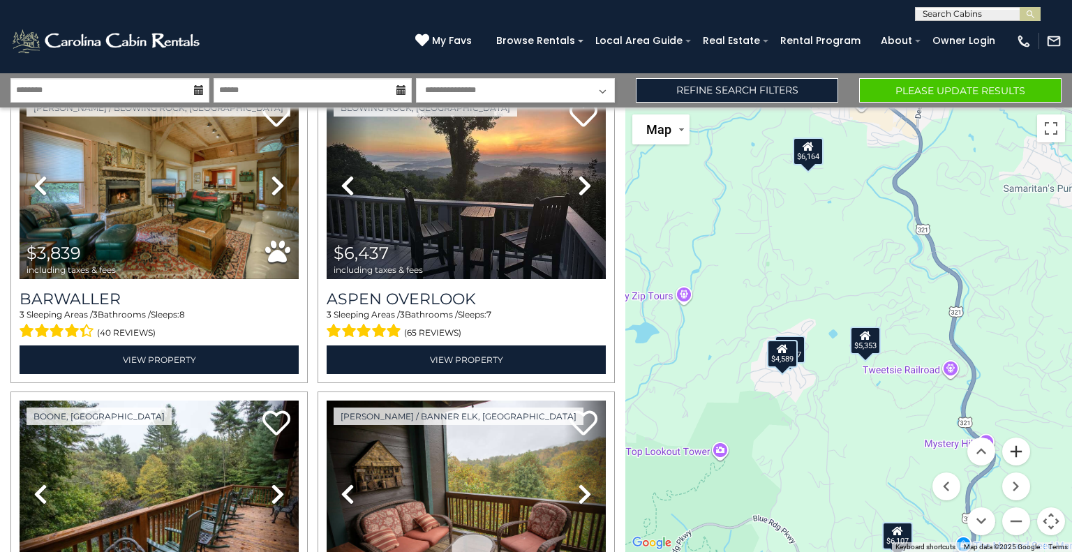
click at [1017, 450] on button "Zoom in" at bounding box center [1017, 452] width 28 height 28
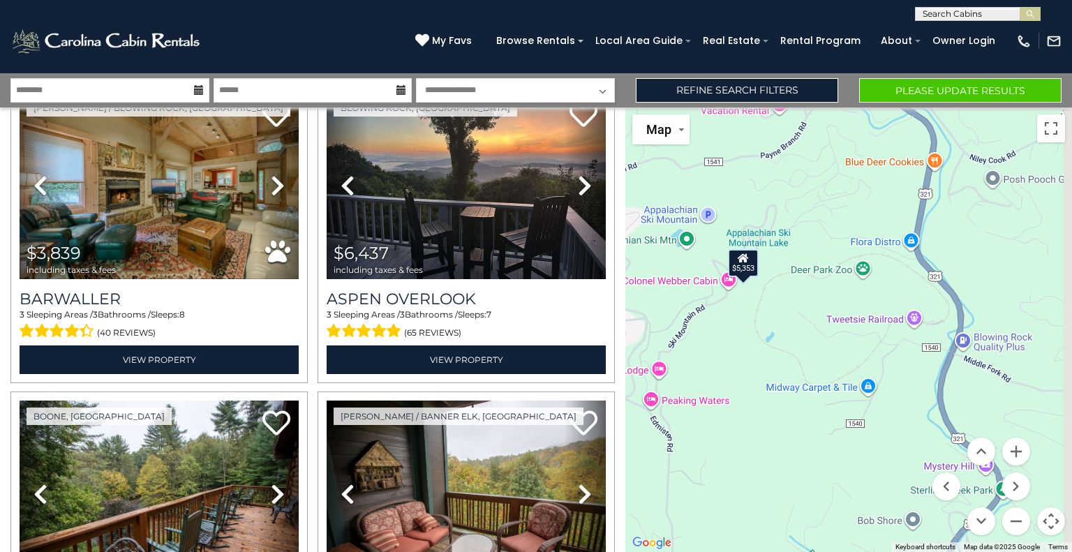
drag, startPoint x: 958, startPoint y: 411, endPoint x: 815, endPoint y: 302, distance: 179.3
click at [815, 302] on div "$625 $297 $175 $165 $300 $580 $290 $424 $395 $270 $185 $265 $230 $550 $349 $230…" at bounding box center [849, 330] width 447 height 445
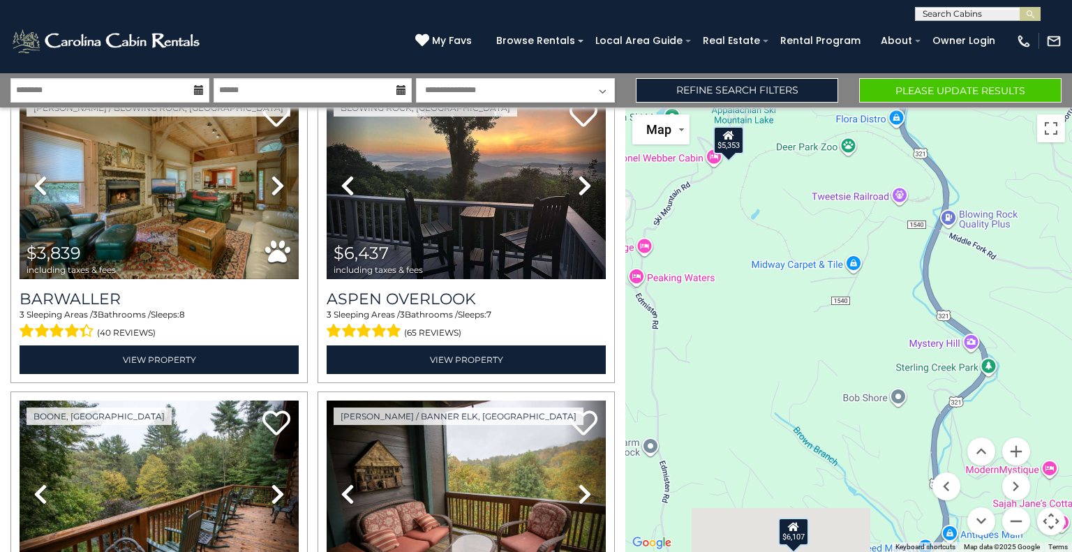
drag, startPoint x: 857, startPoint y: 457, endPoint x: 852, endPoint y: 318, distance: 139.7
click at [848, 326] on div "$625 $297 $175 $165 $300 $580 $290 $424 $395 $270 $185 $265 $230 $550 $349 $230…" at bounding box center [849, 330] width 447 height 445
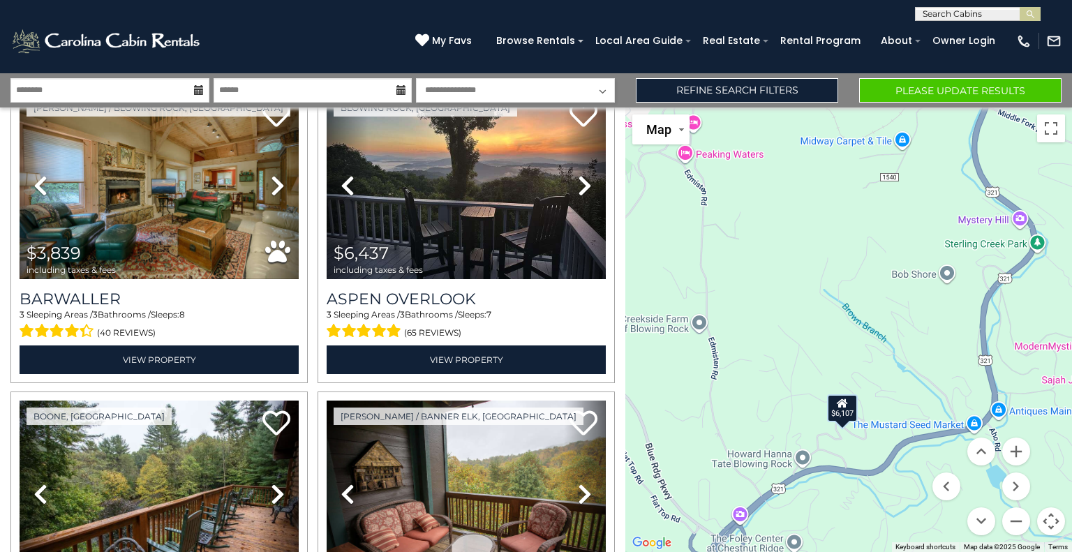
drag, startPoint x: 782, startPoint y: 404, endPoint x: 829, endPoint y: 325, distance: 91.7
click at [829, 325] on div "$625 $297 $175 $165 $300 $580 $290 $424 $395 $270 $185 $265 $230 $550 $349 $230…" at bounding box center [849, 330] width 447 height 445
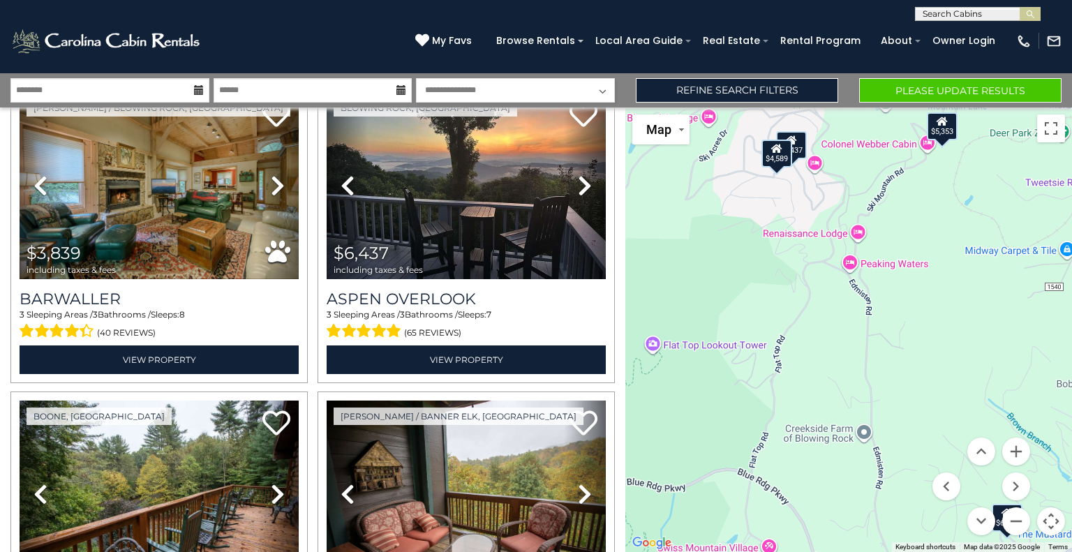
drag, startPoint x: 681, startPoint y: 417, endPoint x: 848, endPoint y: 526, distance: 199.1
click at [848, 526] on div "$625 $297 $175 $165 $300 $580 $290 $424 $395 $270 $185 $265 $230 $550 $349 $230…" at bounding box center [849, 330] width 447 height 445
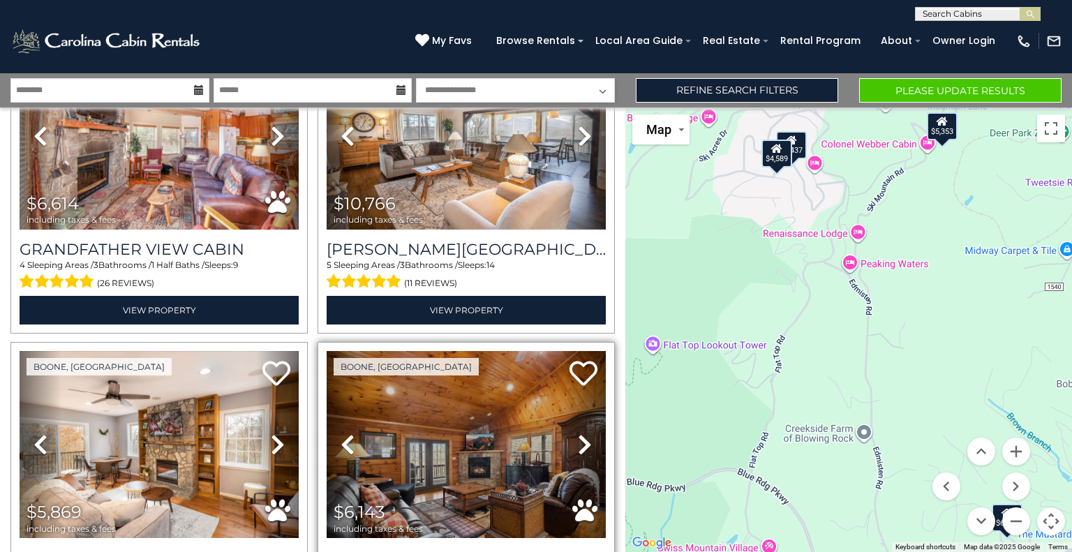
scroll to position [8869, 0]
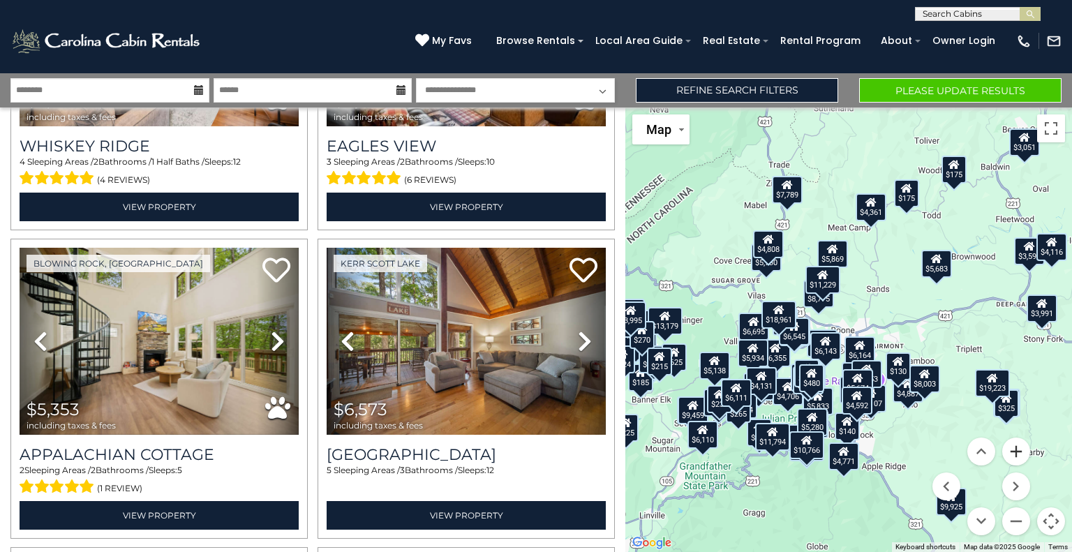
click at [1014, 453] on button "Zoom in" at bounding box center [1017, 452] width 28 height 28
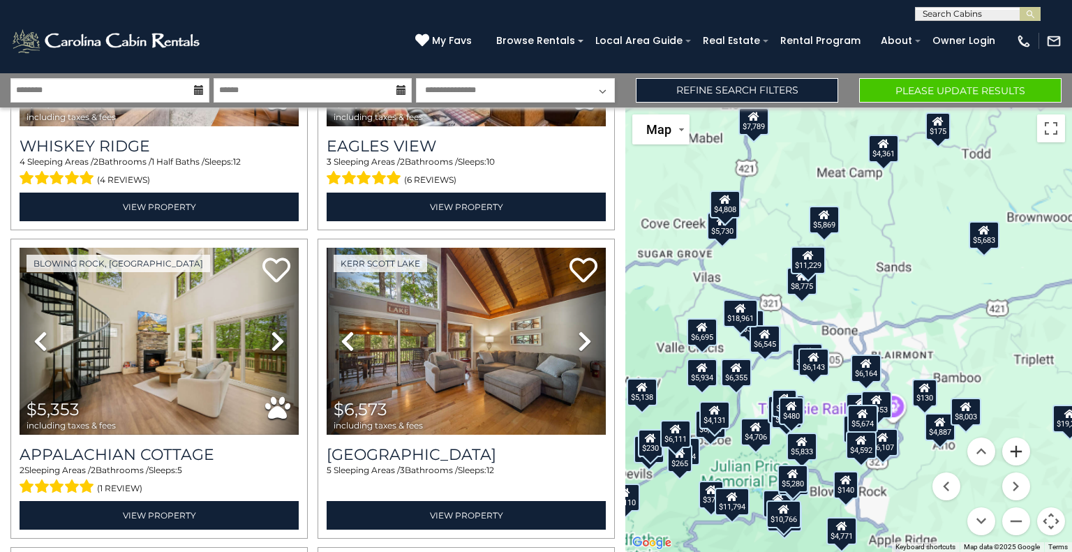
click at [1013, 452] on button "Zoom in" at bounding box center [1017, 452] width 28 height 28
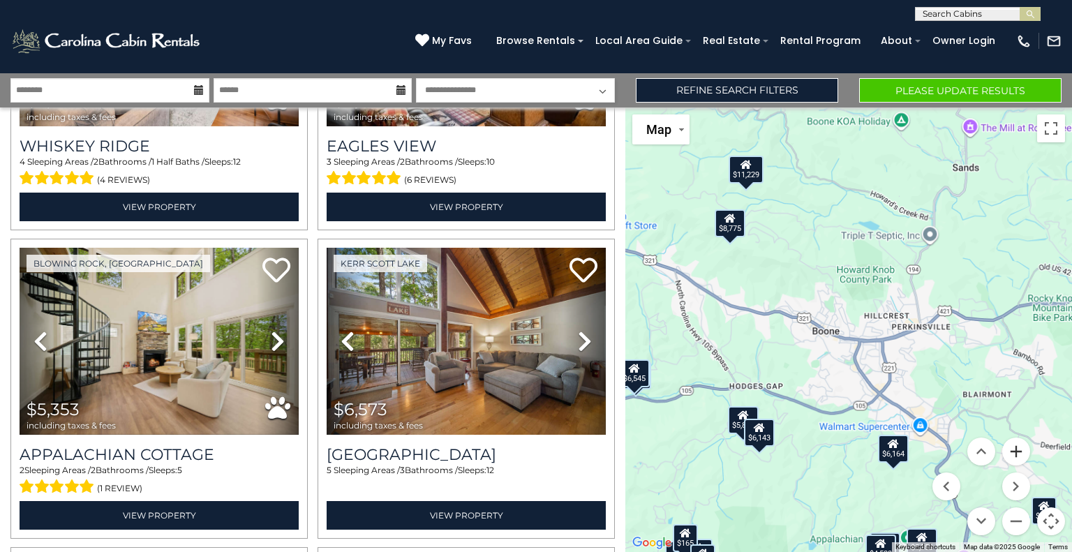
click at [1010, 451] on button "Zoom in" at bounding box center [1017, 452] width 28 height 28
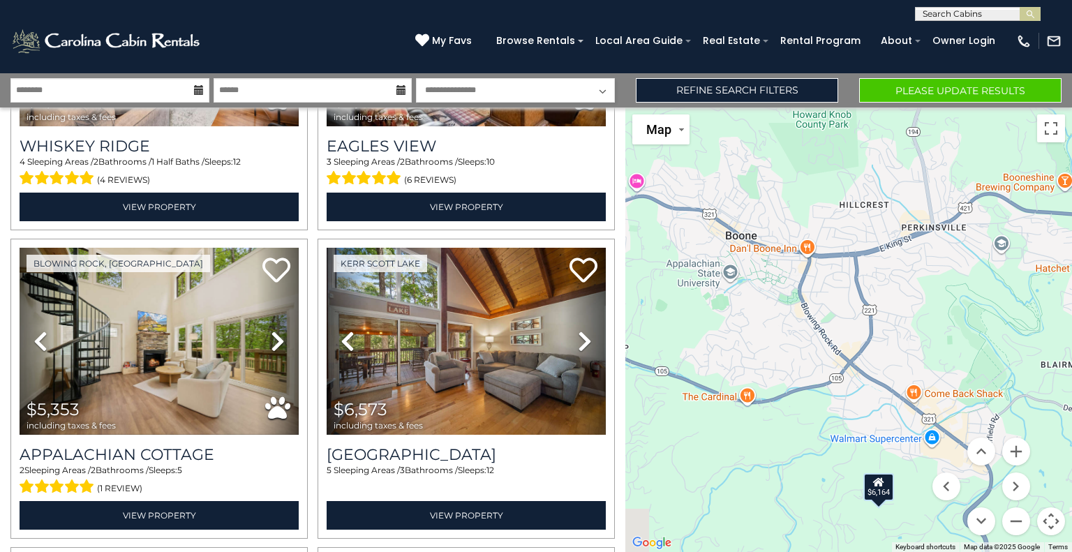
drag, startPoint x: 855, startPoint y: 454, endPoint x: 690, endPoint y: 251, distance: 261.0
click at [727, 302] on div "$625 $297 $175 $165 $300 $580 $290 $424 $395 $270 $185 $265 $230 $550 $349 $230…" at bounding box center [849, 330] width 447 height 445
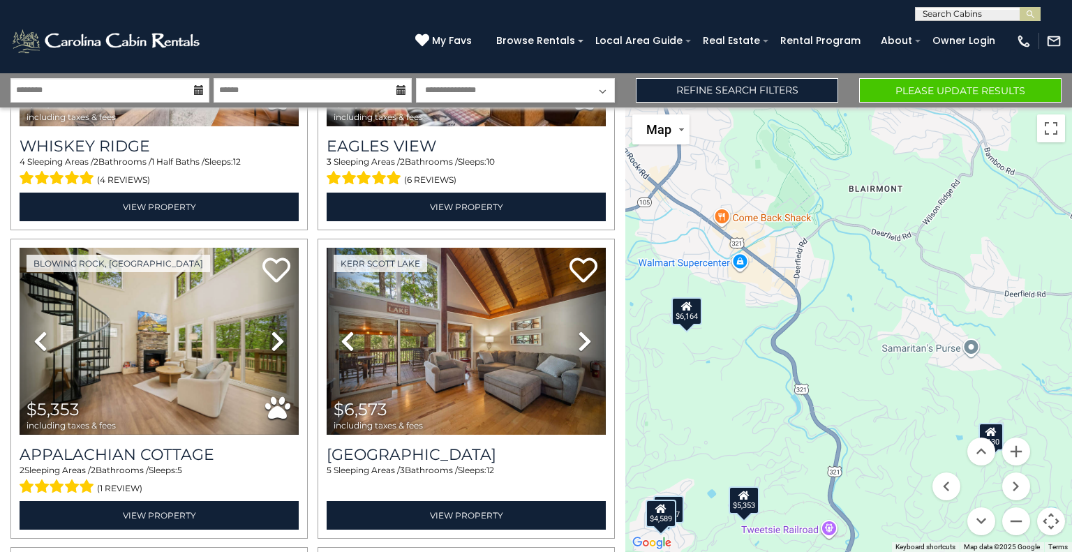
drag, startPoint x: 827, startPoint y: 491, endPoint x: 857, endPoint y: 330, distance: 163.4
click at [856, 341] on div "$625 $297 $175 $165 $300 $580 $290 $424 $395 $270 $185 $265 $230 $550 $349 $230…" at bounding box center [849, 330] width 447 height 445
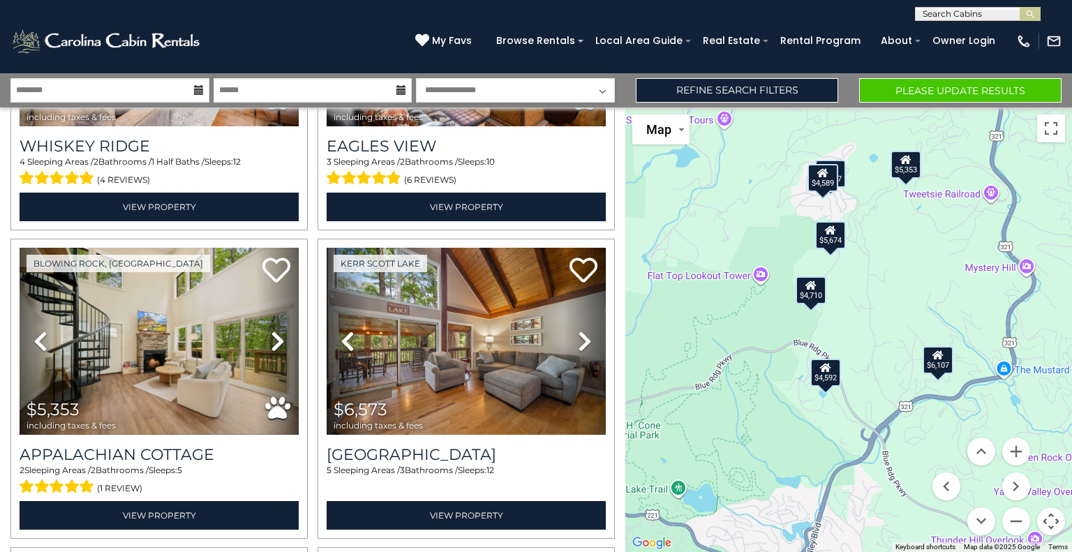
drag, startPoint x: 762, startPoint y: 395, endPoint x: 868, endPoint y: 335, distance: 121.9
click at [868, 335] on div "$625 $297 $175 $165 $300 $580 $290 $424 $395 $270 $185 $265 $230 $550 $349 $230…" at bounding box center [849, 330] width 447 height 445
click at [813, 298] on div "$4,710" at bounding box center [811, 290] width 31 height 28
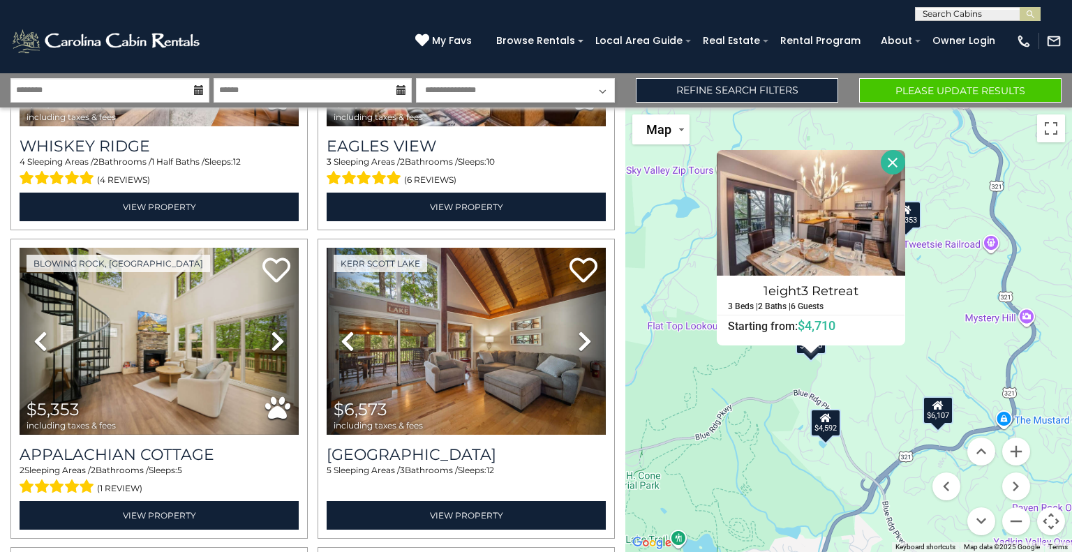
click at [869, 360] on div "$625 $297 $175 $165 $300 $580 $290 $424 $395 $270 $185 $265 $230 $550 $349 $230…" at bounding box center [849, 330] width 447 height 445
click at [899, 163] on button "Close" at bounding box center [893, 162] width 24 height 24
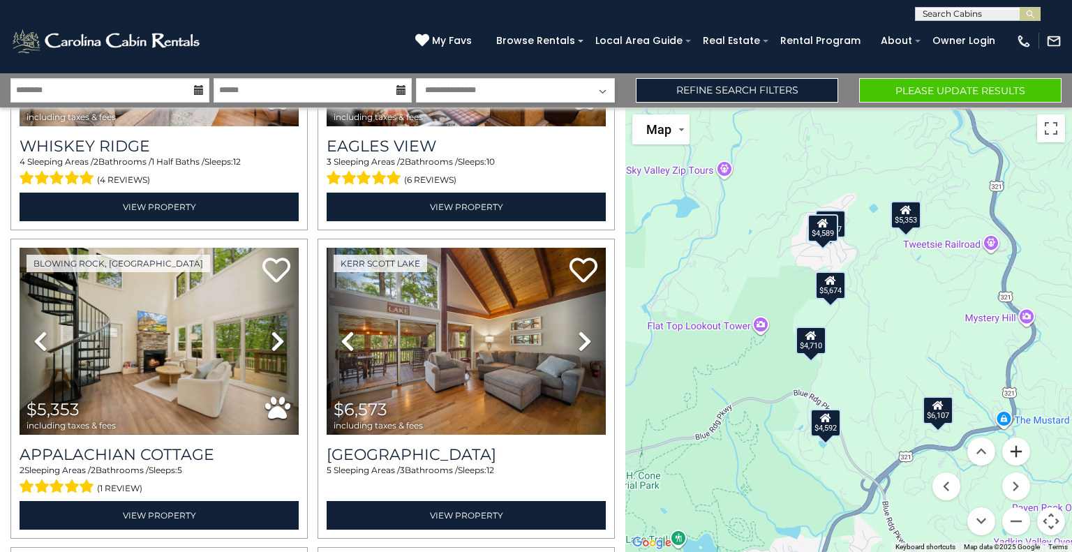
click at [1019, 451] on button "Zoom in" at bounding box center [1017, 452] width 28 height 28
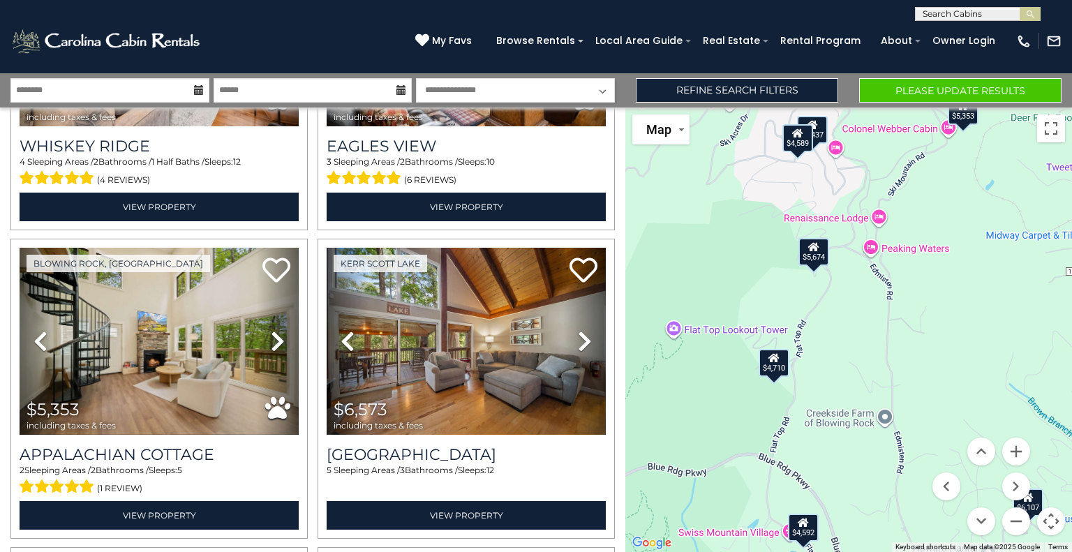
click at [813, 256] on div "$5,674" at bounding box center [814, 252] width 31 height 28
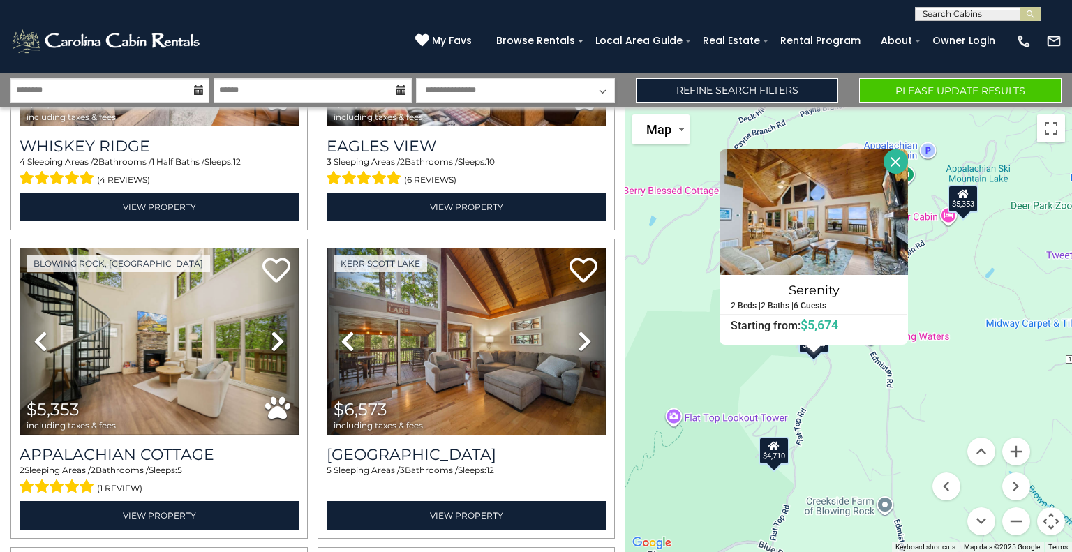
click at [898, 159] on button "Close" at bounding box center [896, 161] width 24 height 24
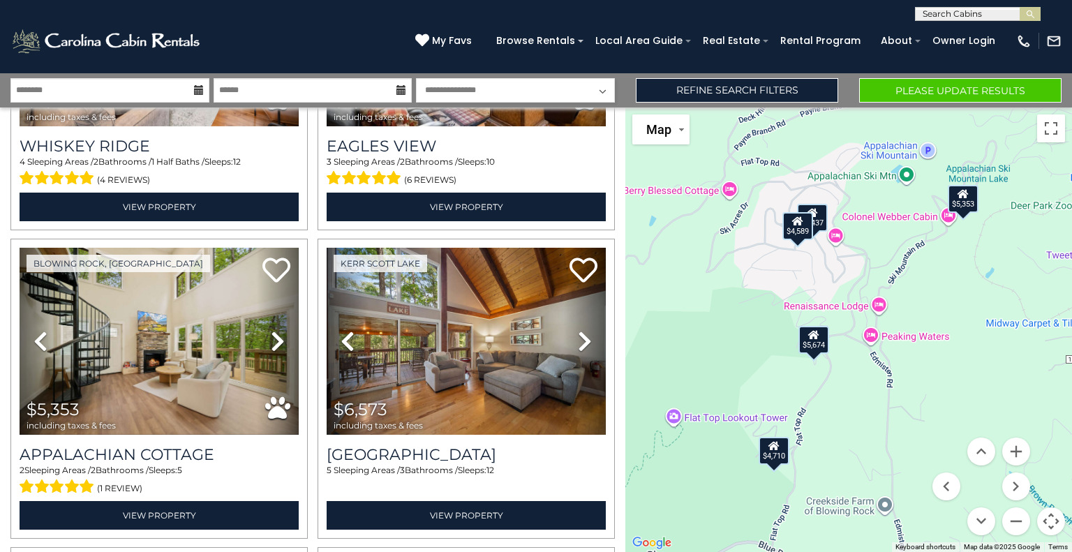
click at [779, 459] on div "$4,710" at bounding box center [774, 450] width 31 height 28
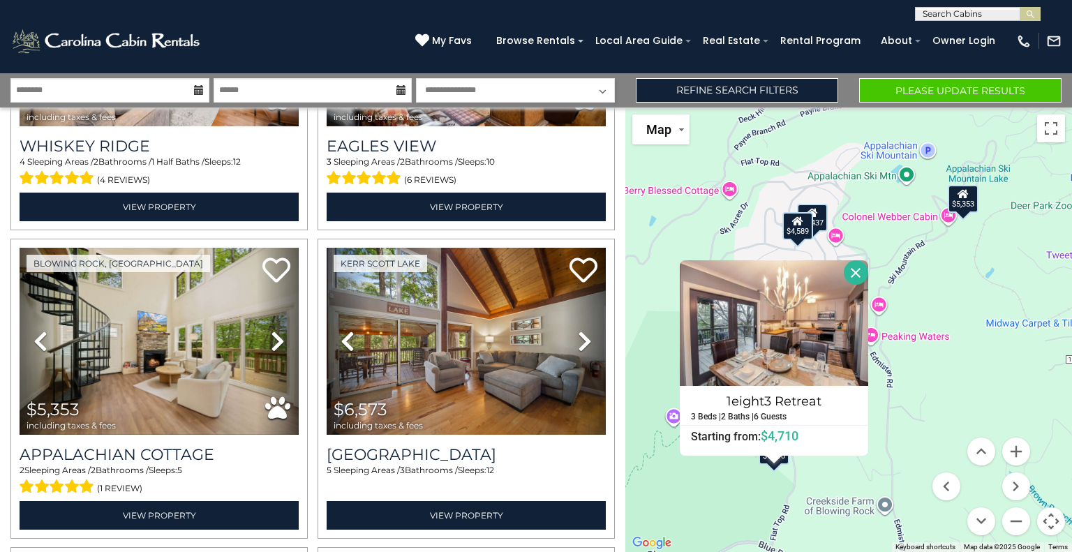
click at [855, 270] on button "Close" at bounding box center [856, 272] width 24 height 24
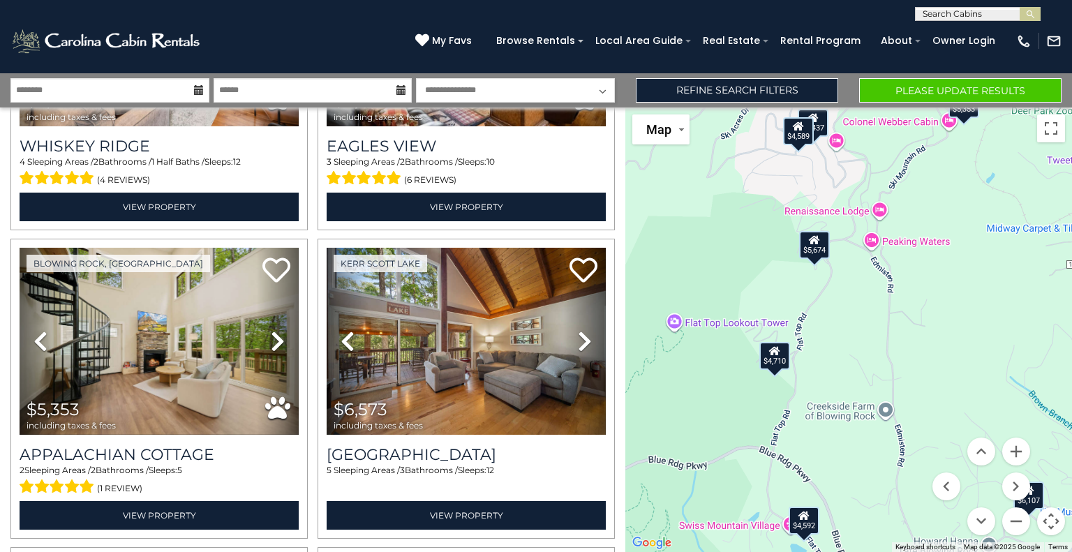
drag, startPoint x: 832, startPoint y: 468, endPoint x: 833, endPoint y: 371, distance: 96.3
click at [833, 371] on div "$625 $297 $175 $165 $300 $580 $290 $424 $395 $270 $185 $265 $230 $550 $349 $230…" at bounding box center [849, 330] width 447 height 445
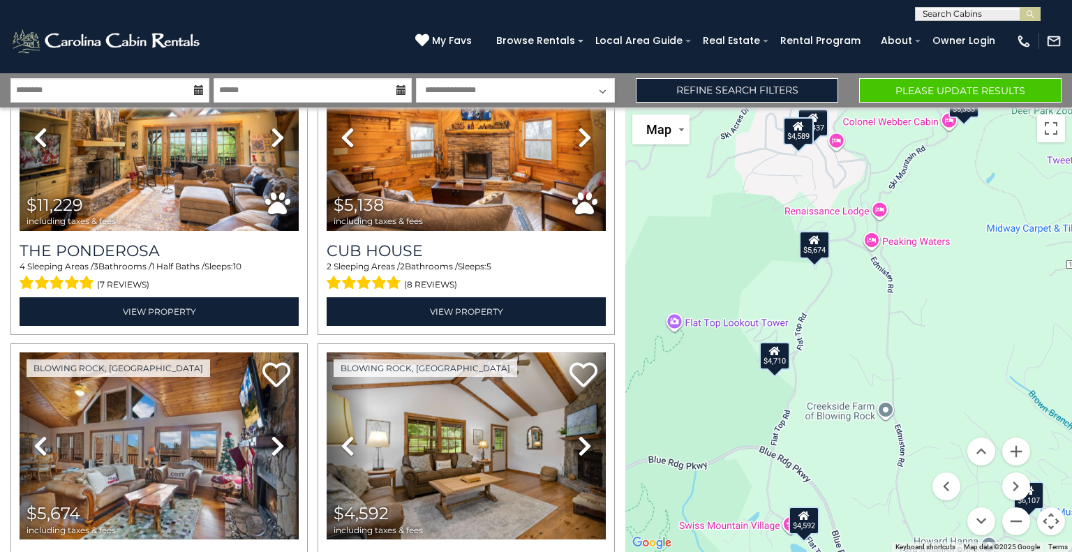
scroll to position [13464, 0]
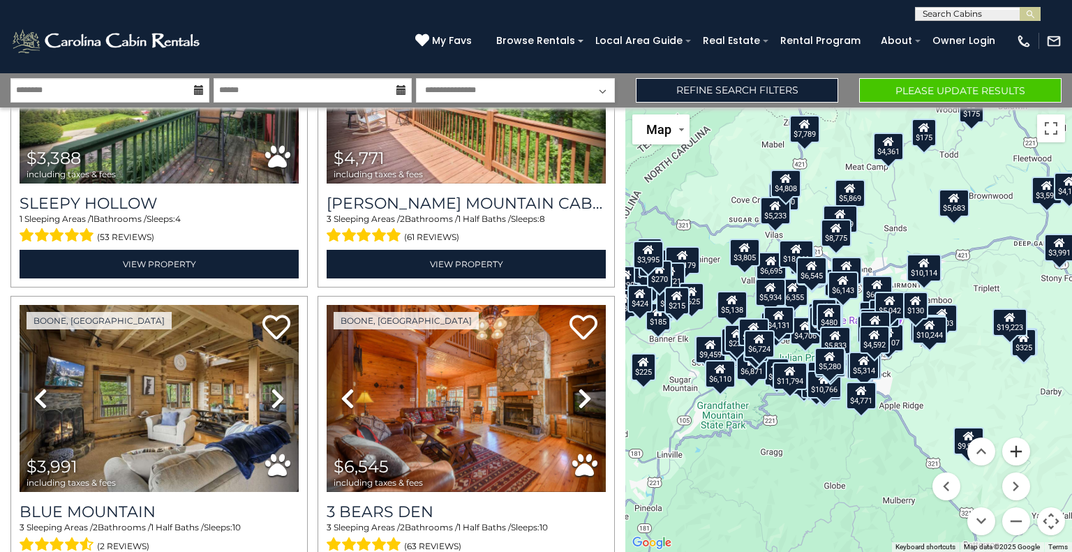
click at [1022, 454] on button "Zoom in" at bounding box center [1017, 452] width 28 height 28
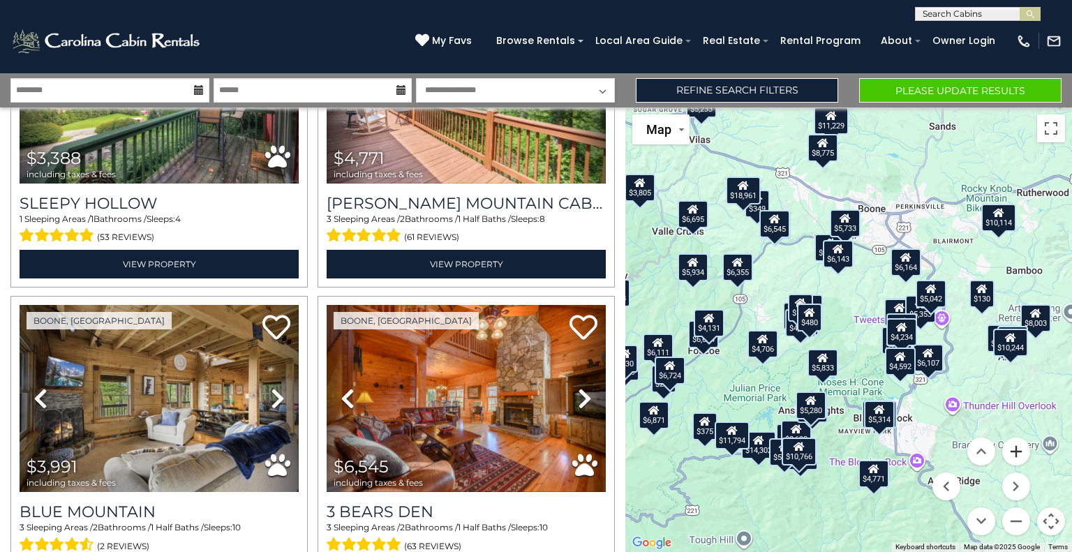
click at [1022, 454] on button "Zoom in" at bounding box center [1017, 452] width 28 height 28
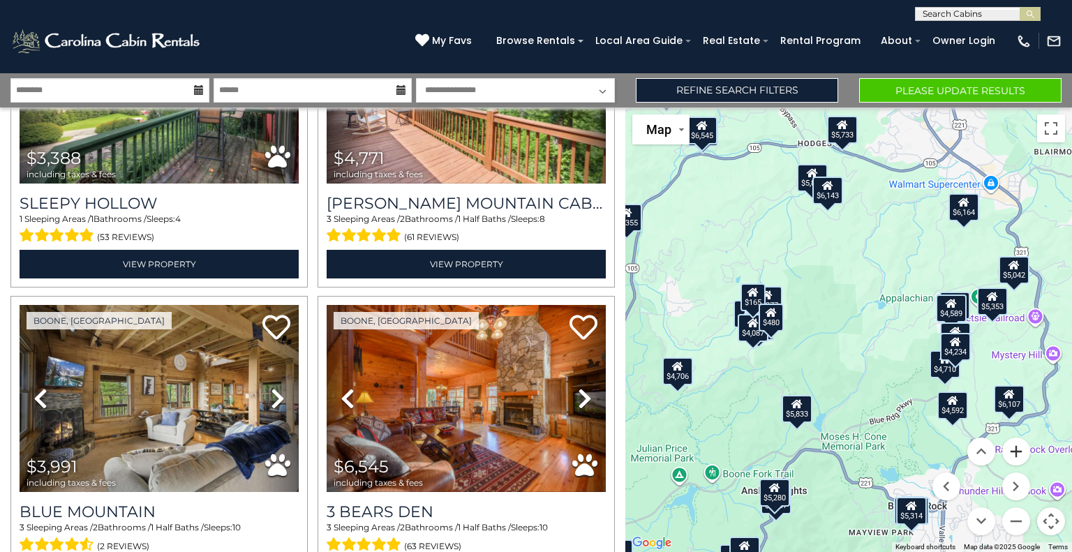
click at [1021, 454] on button "Zoom in" at bounding box center [1017, 452] width 28 height 28
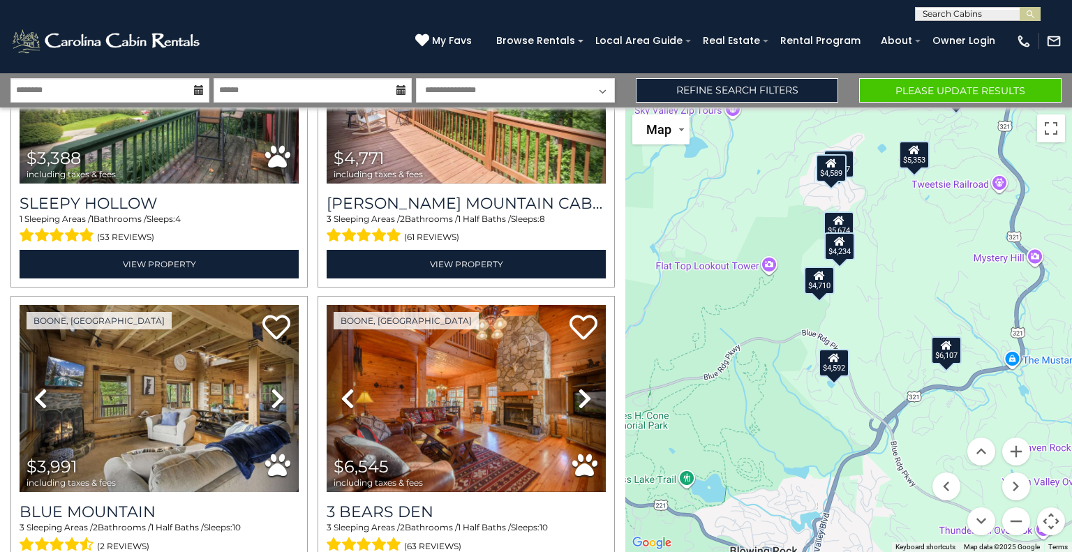
drag, startPoint x: 947, startPoint y: 429, endPoint x: 726, endPoint y: 298, distance: 256.3
click at [726, 298] on div "$625 $297 $175 $165 $300 $580 $290 $424 $395 $270 $185 $265 $230 $550 $349 $230…" at bounding box center [849, 330] width 447 height 445
click at [1014, 449] on button "Zoom in" at bounding box center [1017, 452] width 28 height 28
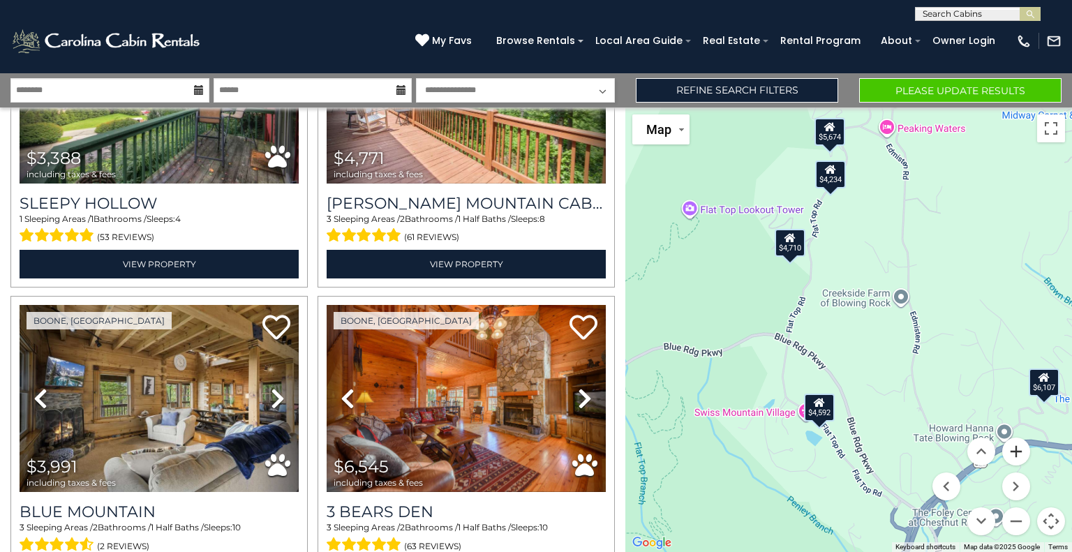
click at [1014, 449] on button "Zoom in" at bounding box center [1017, 452] width 28 height 28
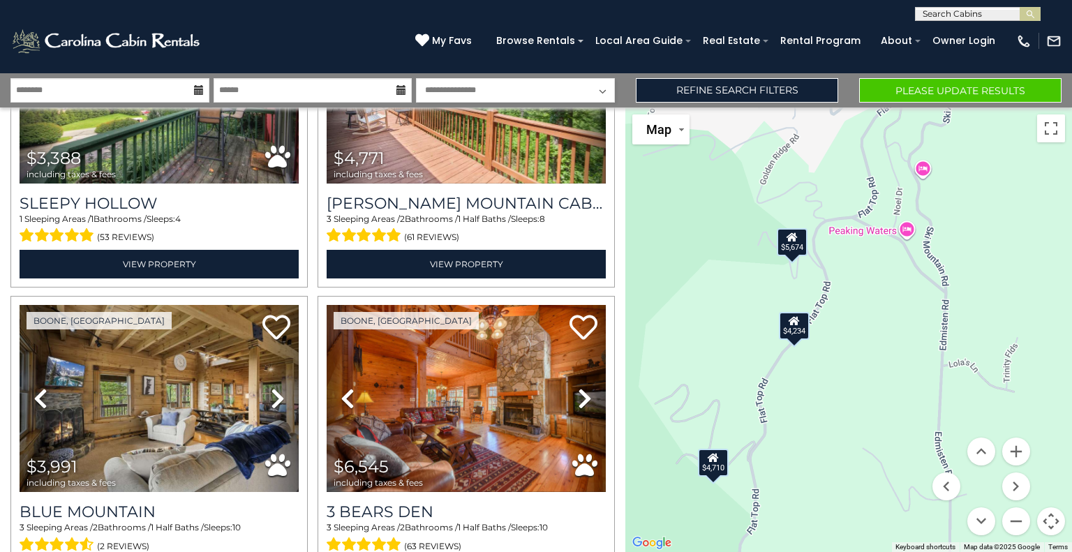
drag, startPoint x: 805, startPoint y: 270, endPoint x: 794, endPoint y: 519, distance: 248.8
click at [792, 519] on div "$625 $297 $175 $165 $300 $580 $290 $424 $395 $270 $185 $265 $230 $550 $349 $230…" at bounding box center [849, 330] width 447 height 445
click at [1014, 445] on button "Zoom in" at bounding box center [1017, 452] width 28 height 28
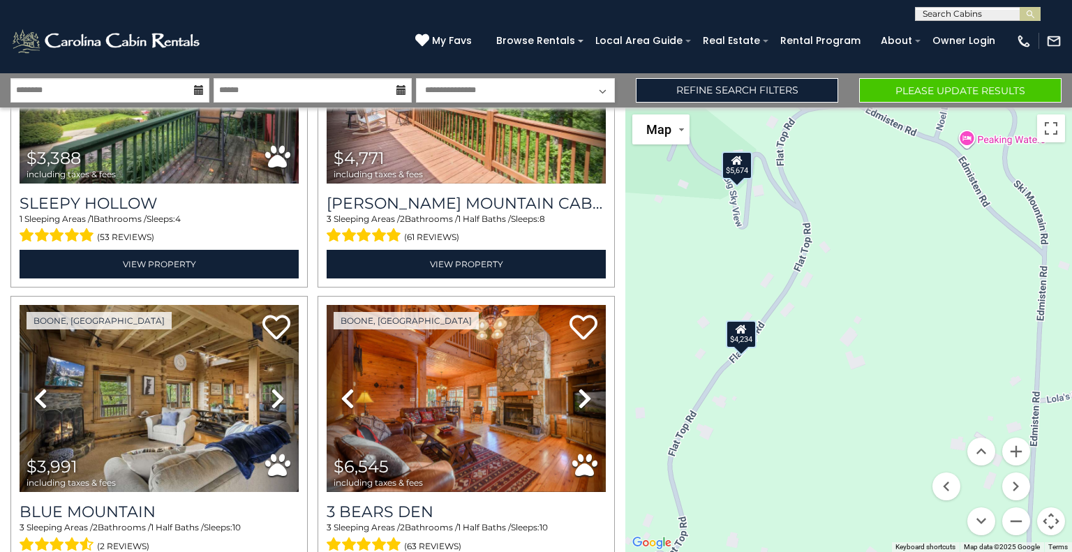
click at [734, 333] on div "$4,234" at bounding box center [741, 334] width 31 height 28
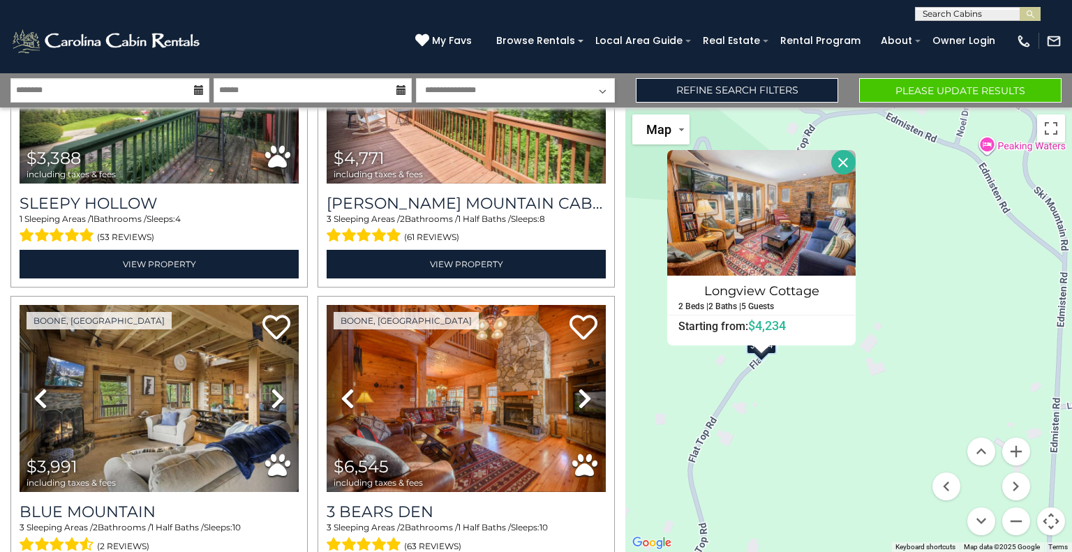
click at [842, 161] on button "Close" at bounding box center [843, 162] width 24 height 24
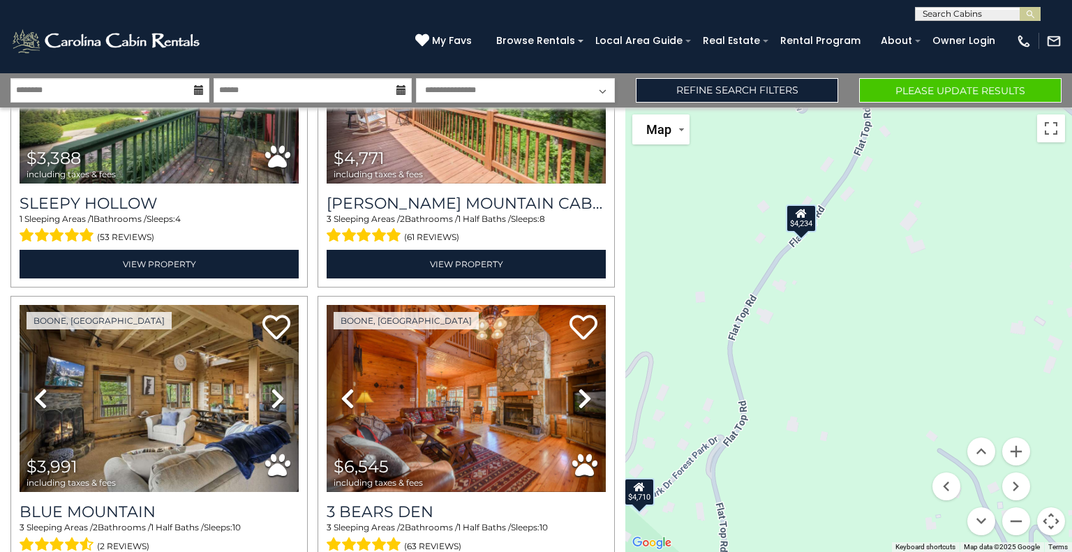
drag, startPoint x: 818, startPoint y: 320, endPoint x: 825, endPoint y: 290, distance: 31.5
click at [824, 300] on div "$625 $297 $175 $165 $300 $580 $290 $424 $395 $270 $185 $265 $230 $550 $349 $230…" at bounding box center [849, 330] width 447 height 445
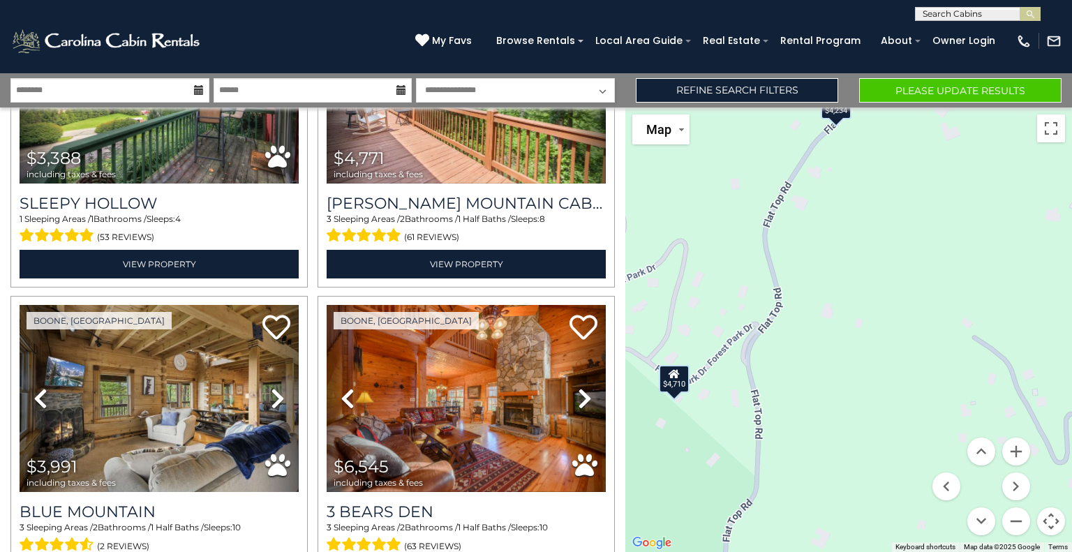
click at [673, 381] on div "$4,710" at bounding box center [674, 378] width 31 height 28
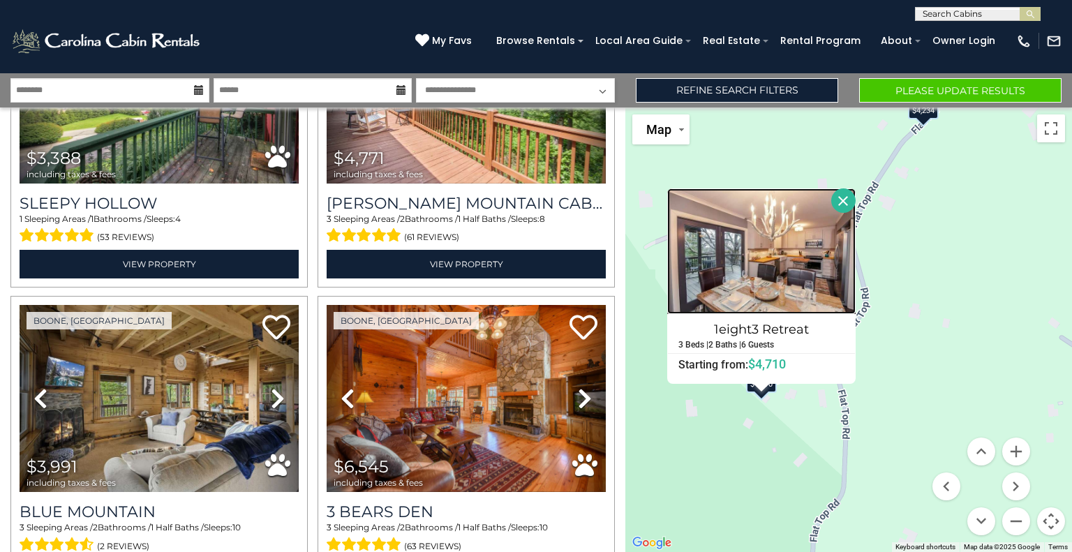
click at [750, 267] on img at bounding box center [761, 251] width 188 height 126
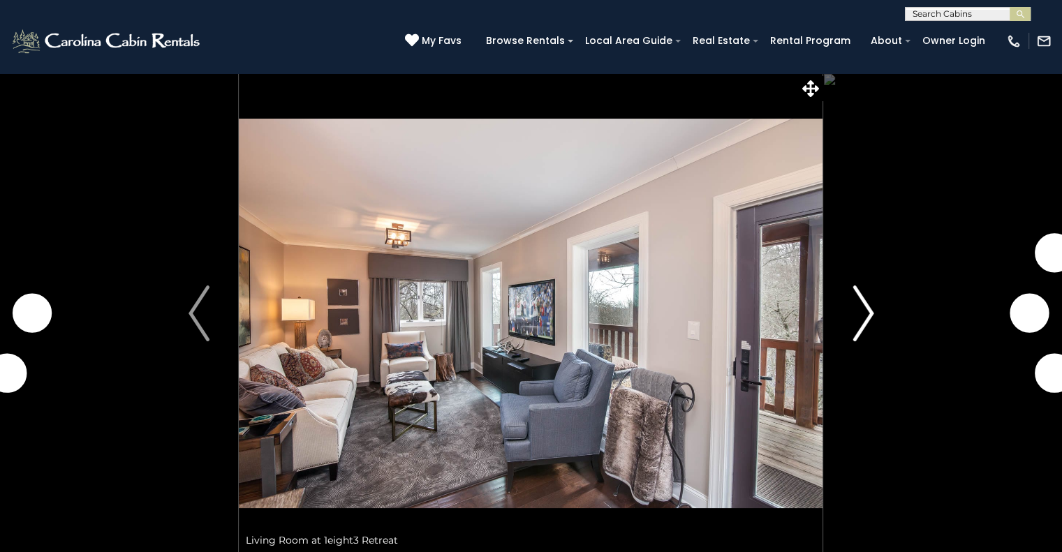
click at [866, 316] on img "Next" at bounding box center [862, 314] width 21 height 56
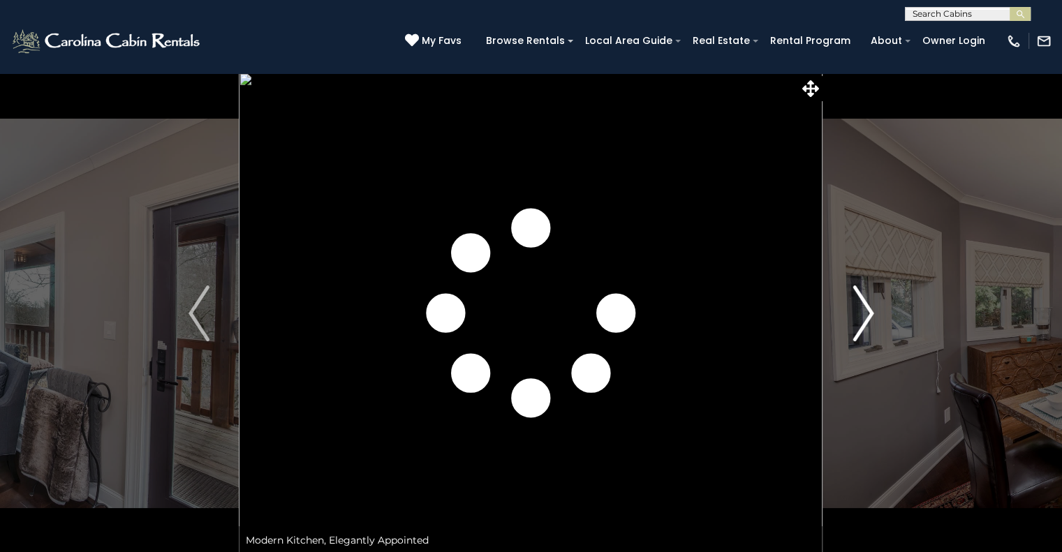
click at [866, 316] on img "Next" at bounding box center [862, 314] width 21 height 56
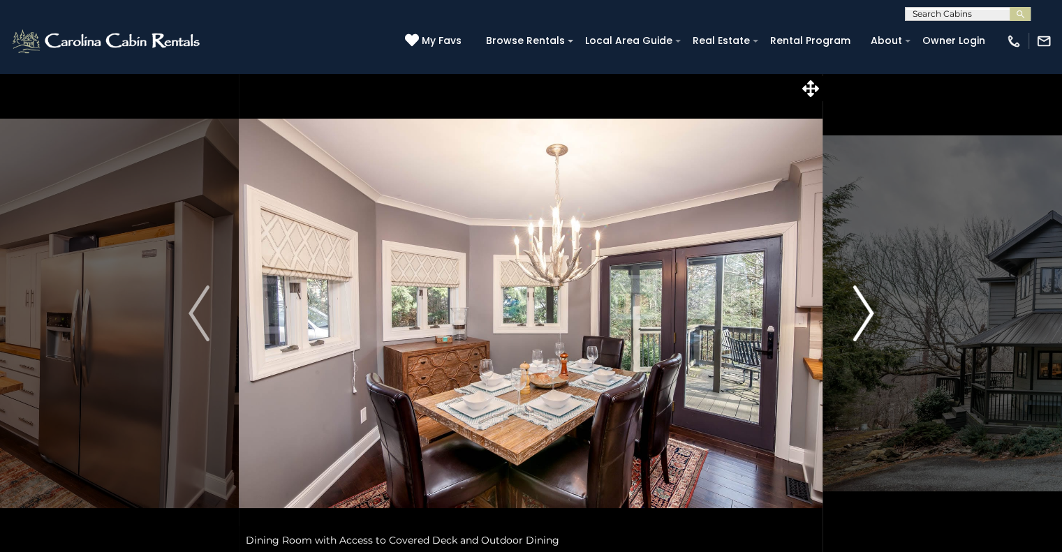
click at [866, 316] on img "Next" at bounding box center [862, 314] width 21 height 56
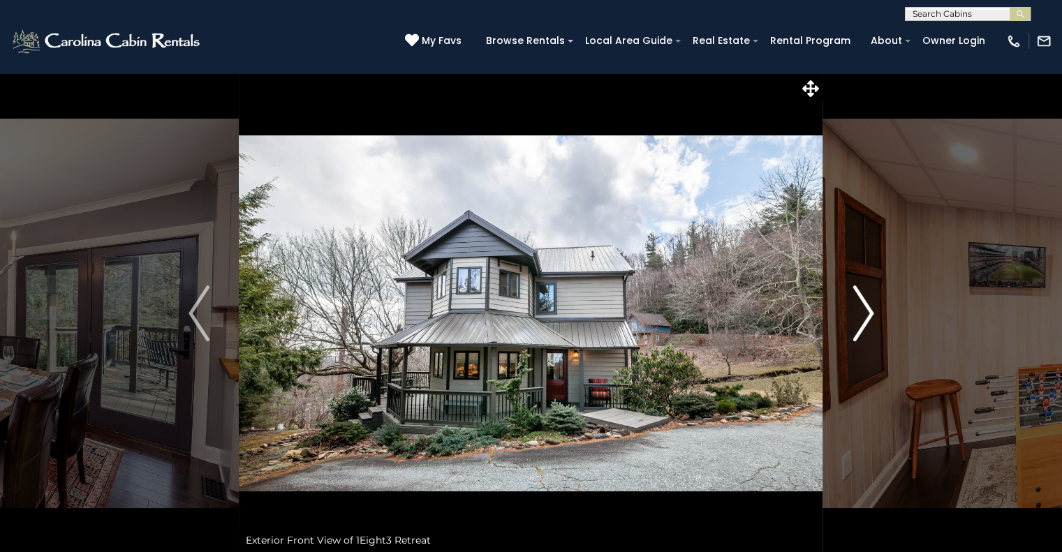
click at [866, 316] on img "Next" at bounding box center [862, 314] width 21 height 56
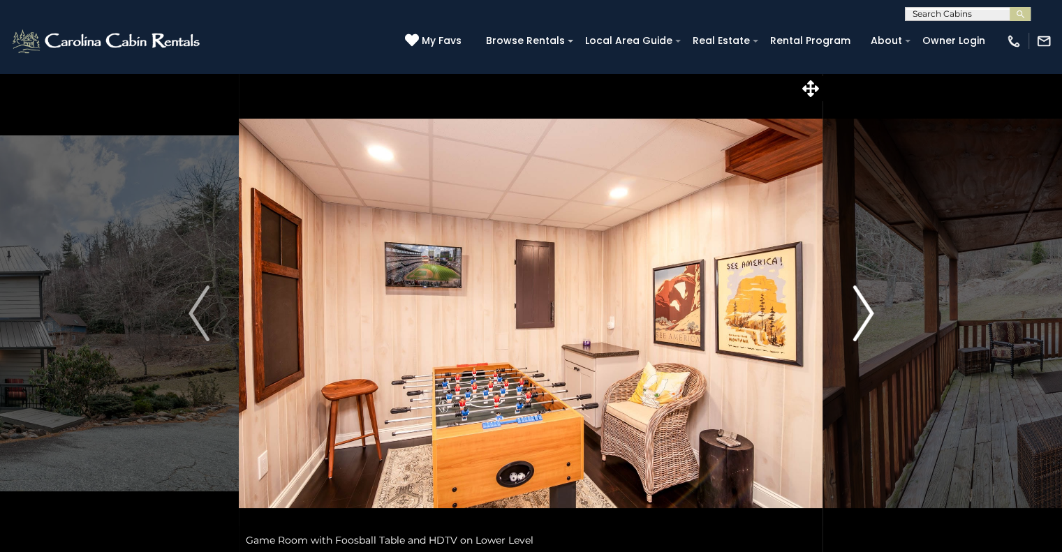
click at [866, 316] on img "Next" at bounding box center [862, 314] width 21 height 56
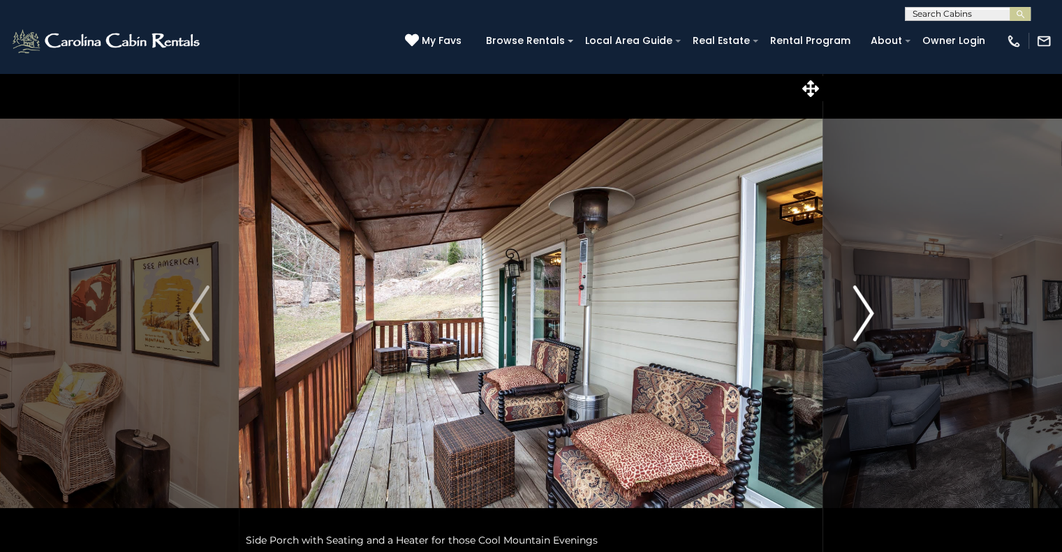
click at [866, 316] on img "Next" at bounding box center [862, 314] width 21 height 56
